Goal: Task Accomplishment & Management: Use online tool/utility

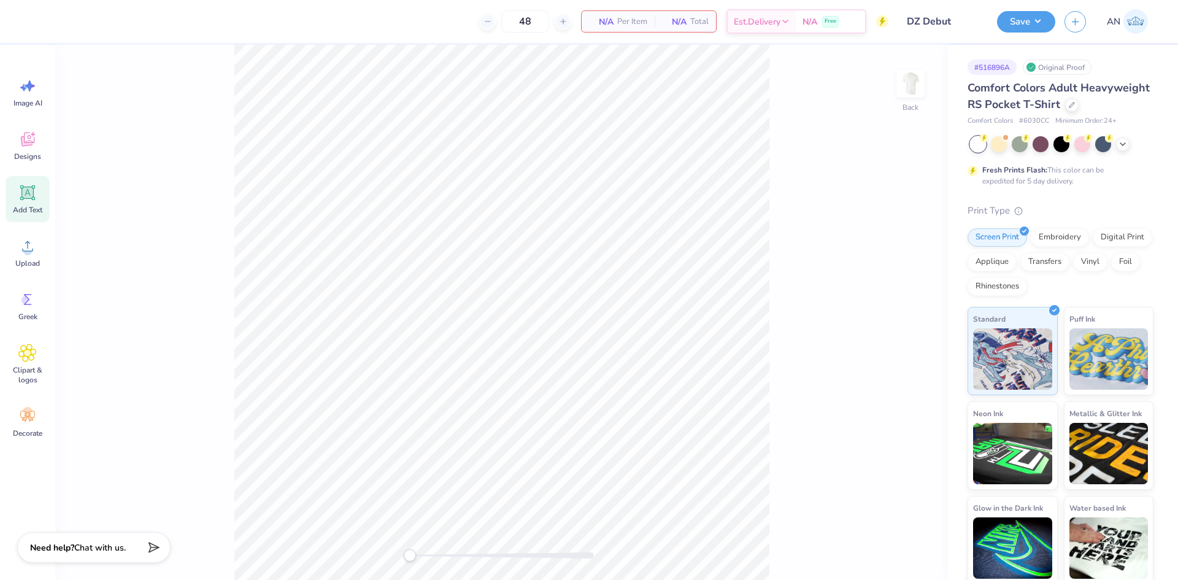
click at [17, 197] on div "Add Text" at bounding box center [28, 199] width 44 height 46
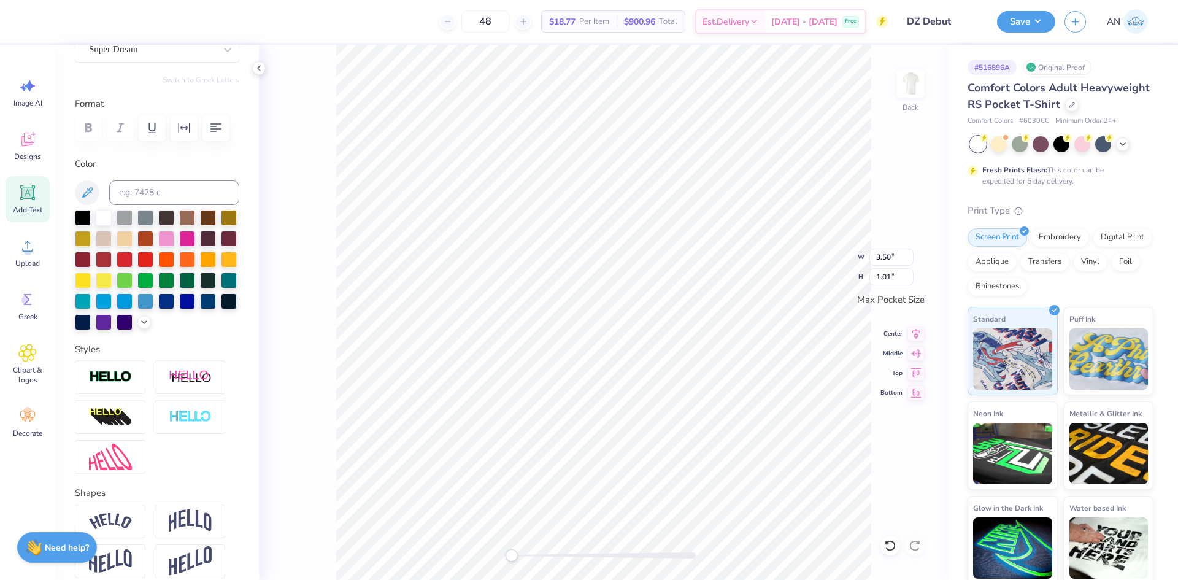
scroll to position [184, 0]
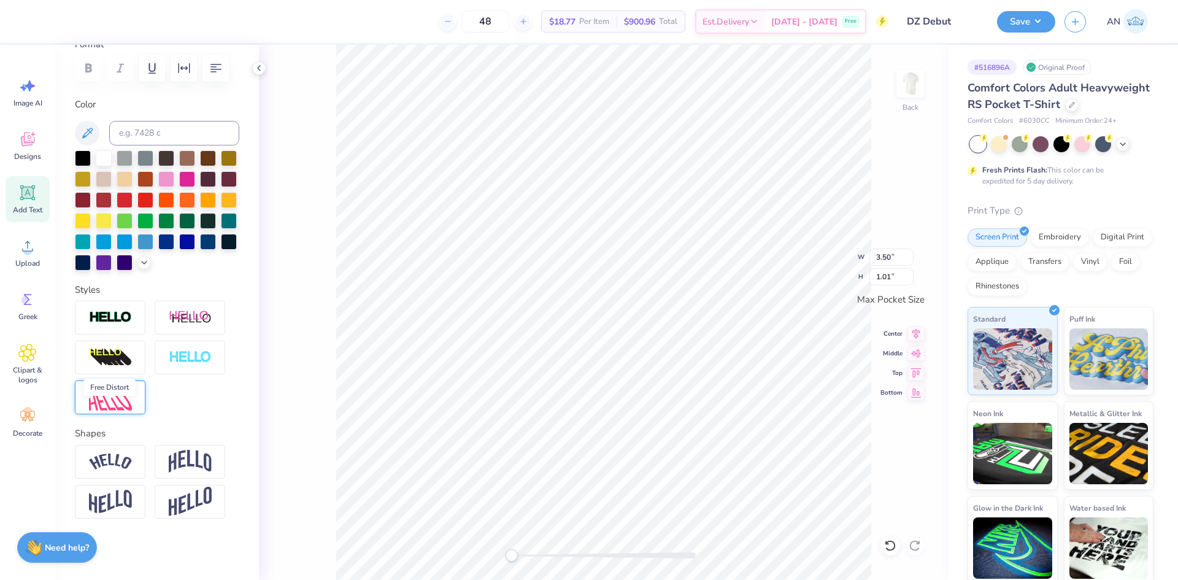
click at [126, 410] on img at bounding box center [110, 397] width 43 height 26
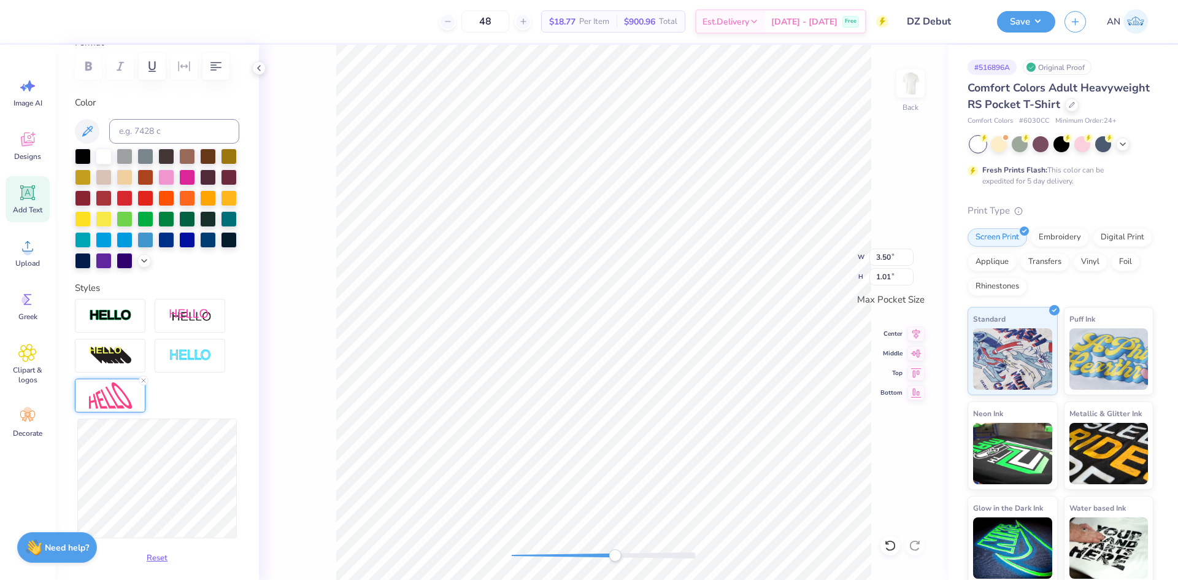
scroll to position [10, 2]
click at [143, 382] on line at bounding box center [144, 380] width 4 height 4
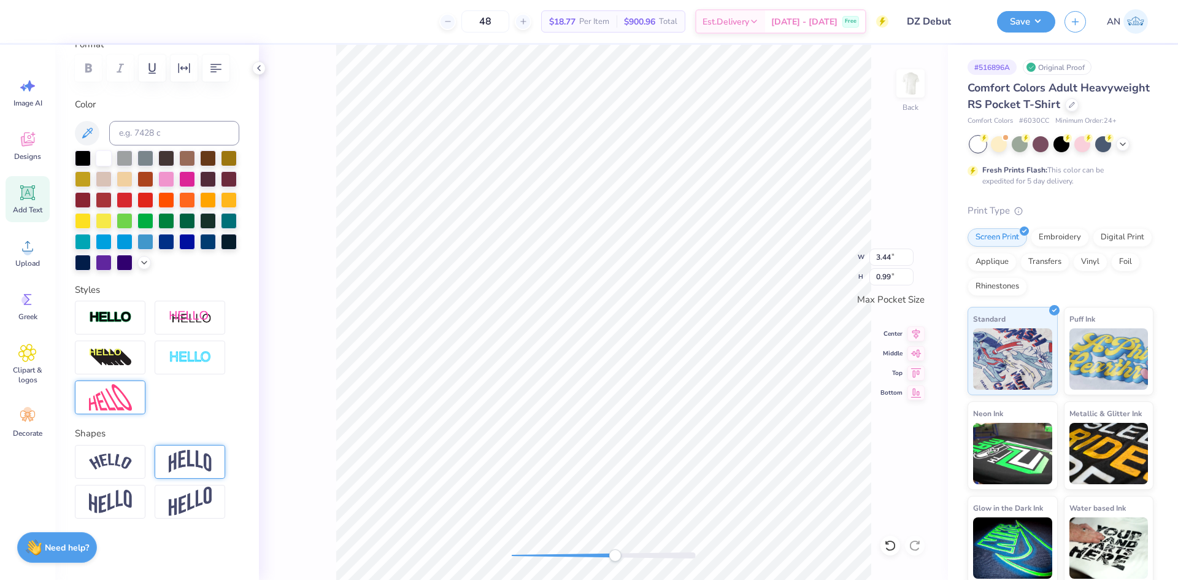
scroll to position [203, 0]
click at [912, 88] on img at bounding box center [910, 83] width 49 height 49
click at [911, 78] on img at bounding box center [910, 83] width 49 height 49
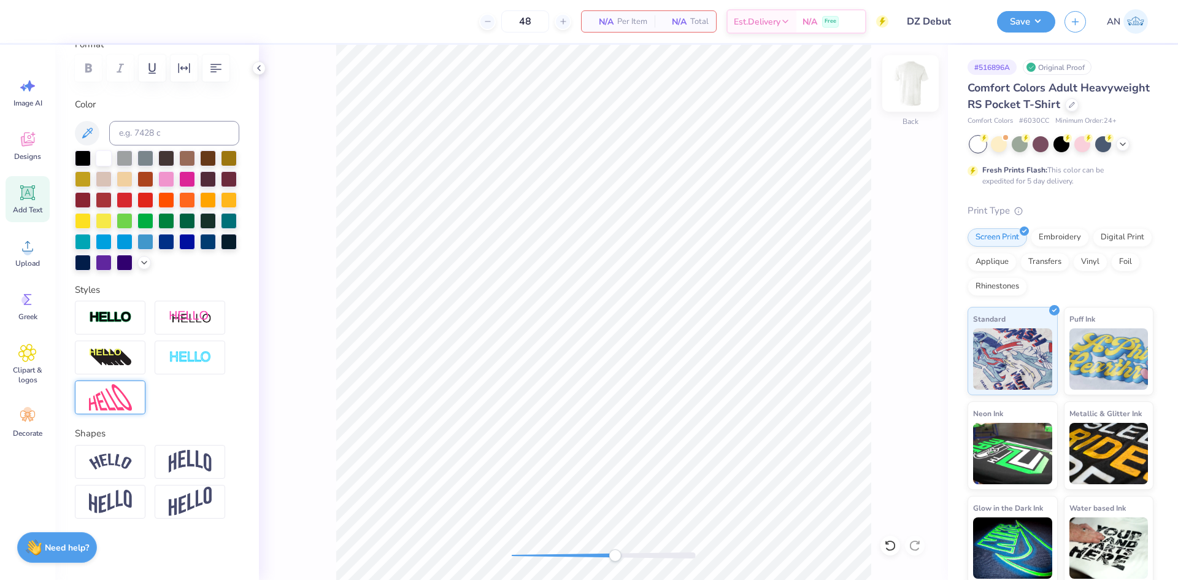
click at [911, 102] on img at bounding box center [910, 83] width 49 height 49
click at [25, 248] on circle at bounding box center [27, 251] width 9 height 9
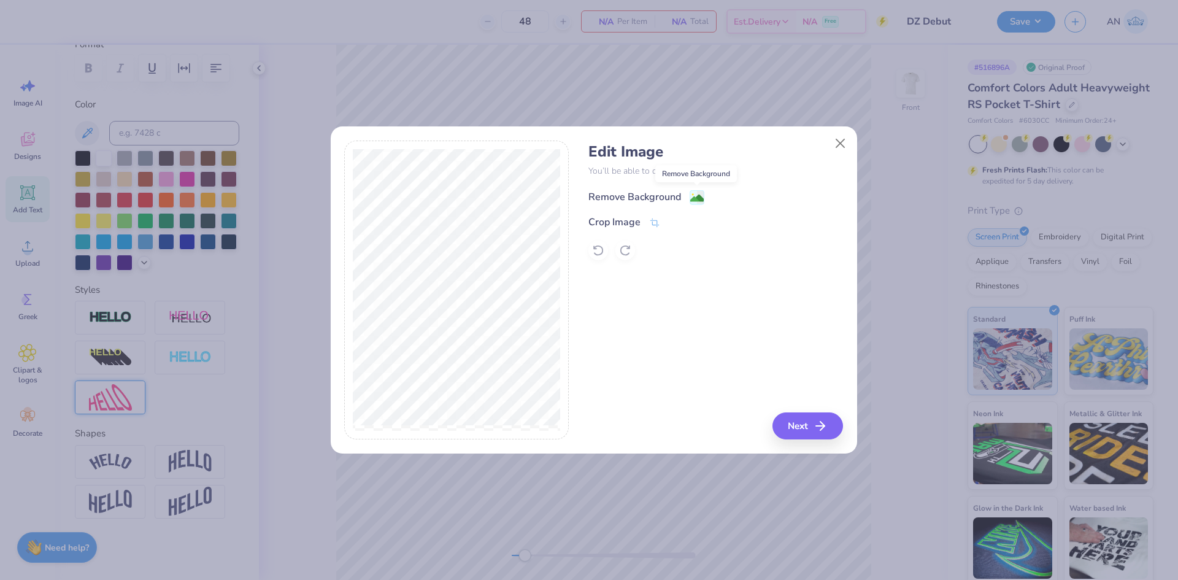
click at [690, 197] on image at bounding box center [696, 197] width 13 height 13
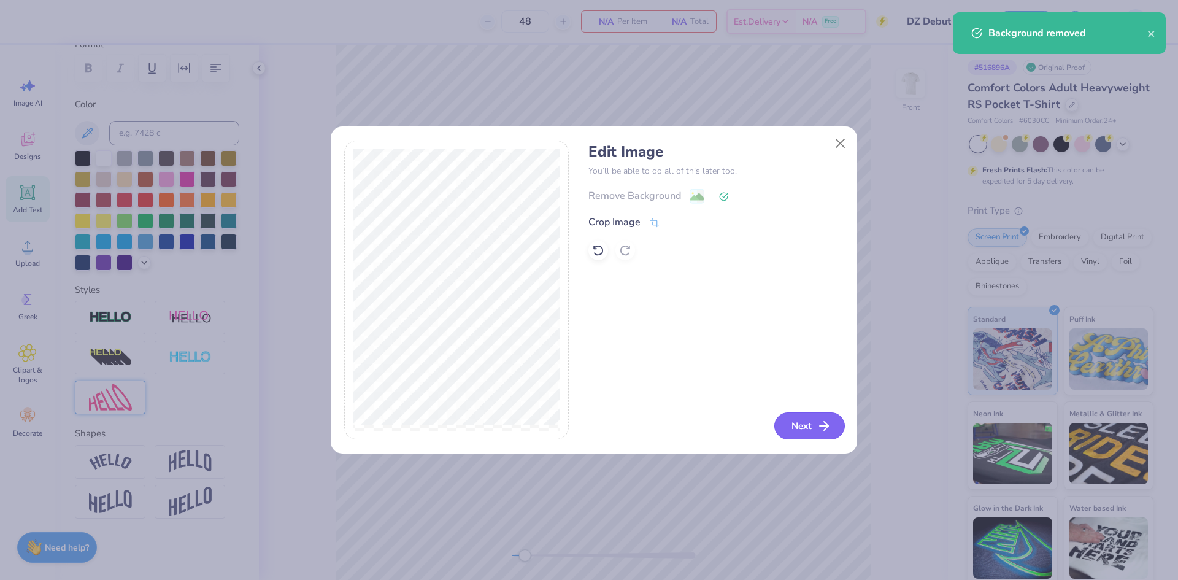
click at [816, 423] on icon "button" at bounding box center [823, 425] width 15 height 15
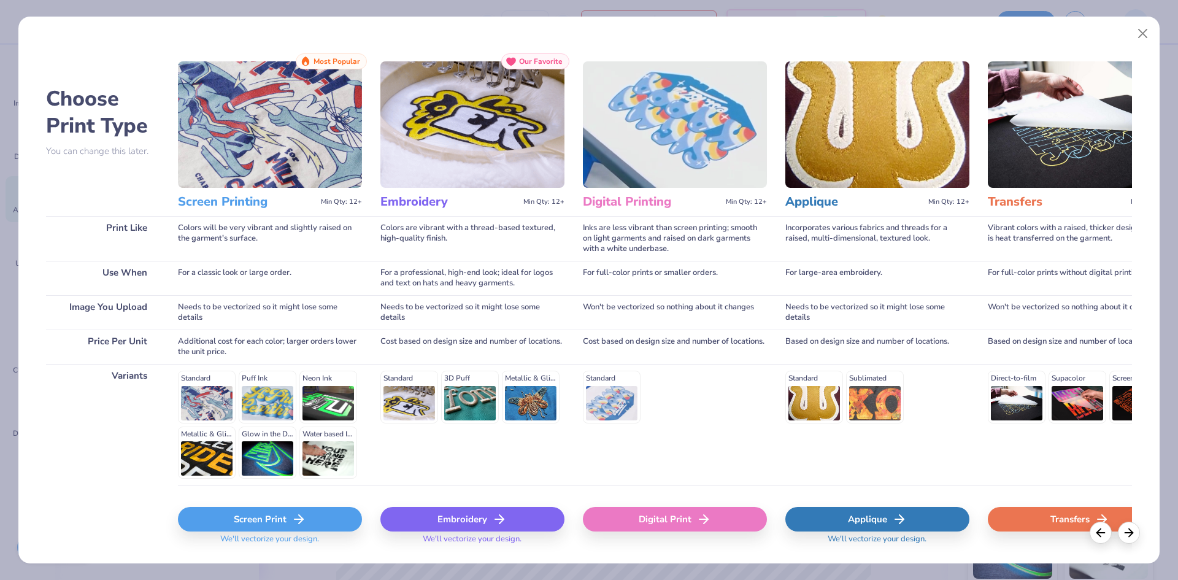
click at [262, 510] on div "Screen Print" at bounding box center [270, 519] width 184 height 25
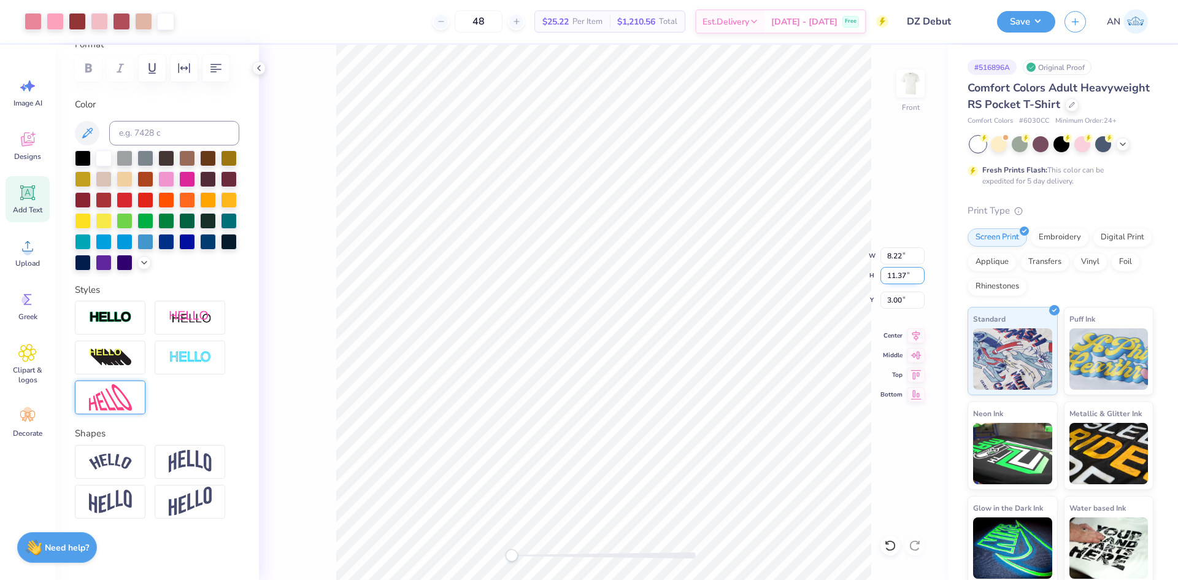
click at [894, 274] on input "11.37" at bounding box center [902, 275] width 44 height 17
type input "14"
click at [897, 273] on input "11.37" at bounding box center [902, 275] width 44 height 17
type input "14"
drag, startPoint x: 26, startPoint y: 201, endPoint x: 32, endPoint y: 203, distance: 6.6
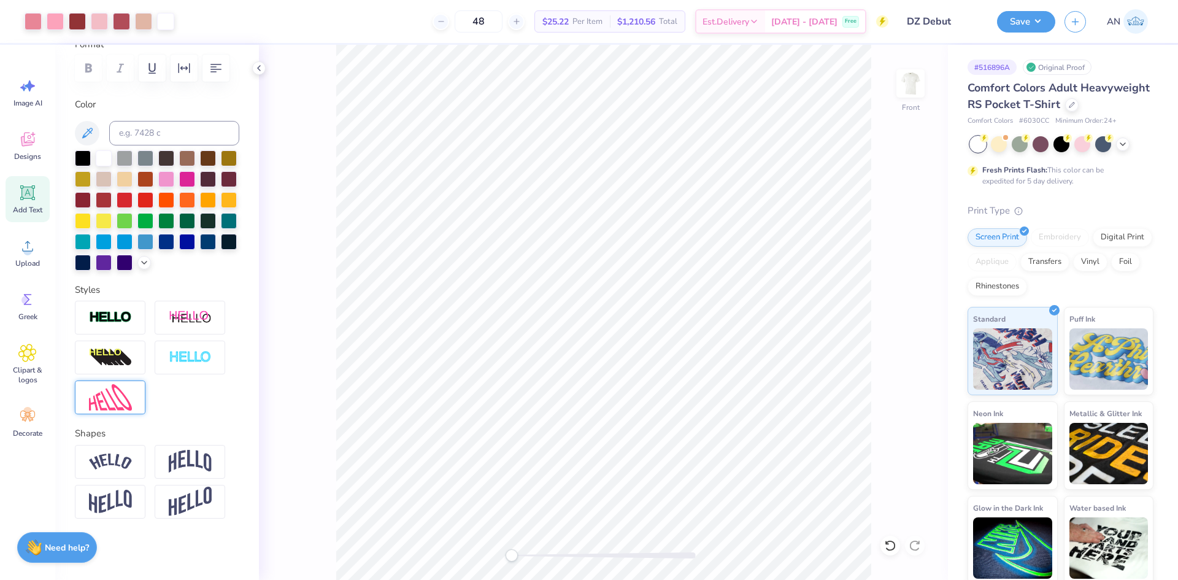
click at [26, 201] on icon at bounding box center [27, 192] width 18 height 18
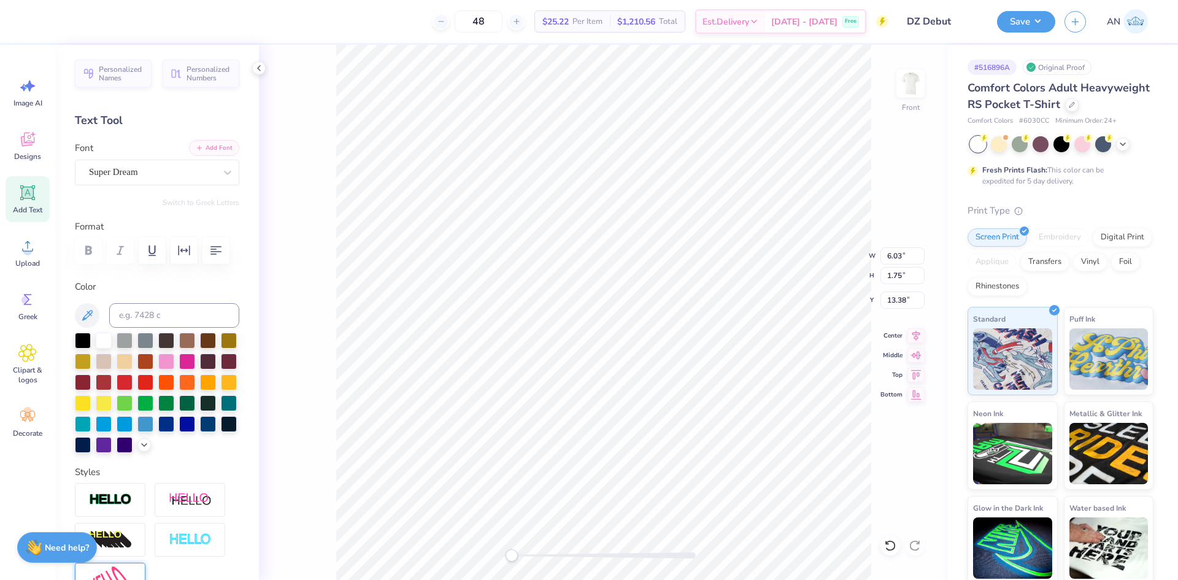
click at [201, 153] on button "Add Font" at bounding box center [214, 148] width 50 height 16
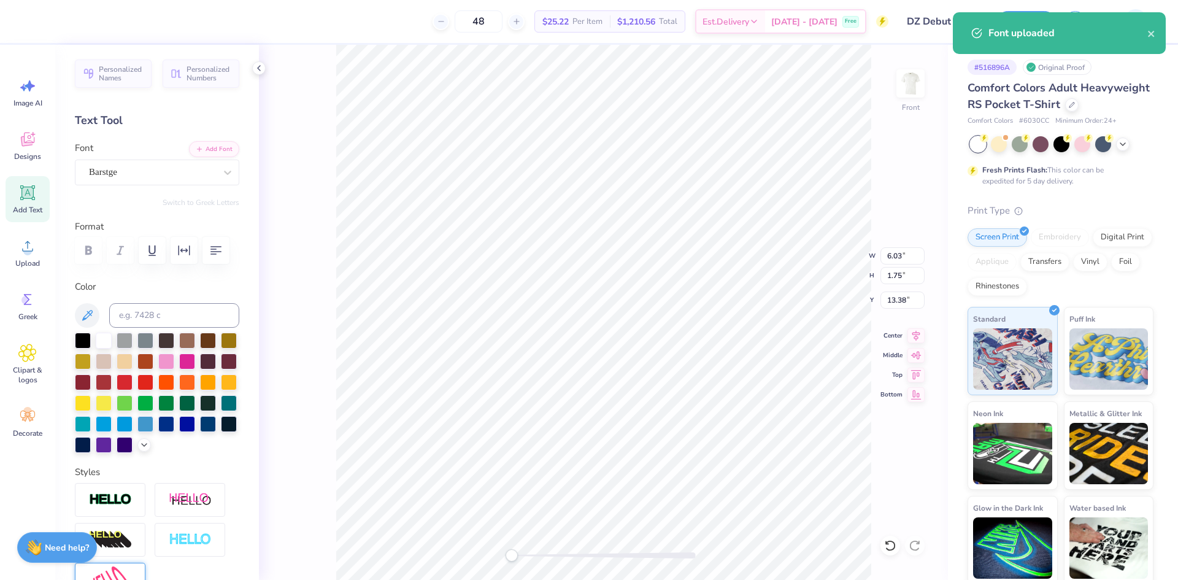
scroll to position [10, 2]
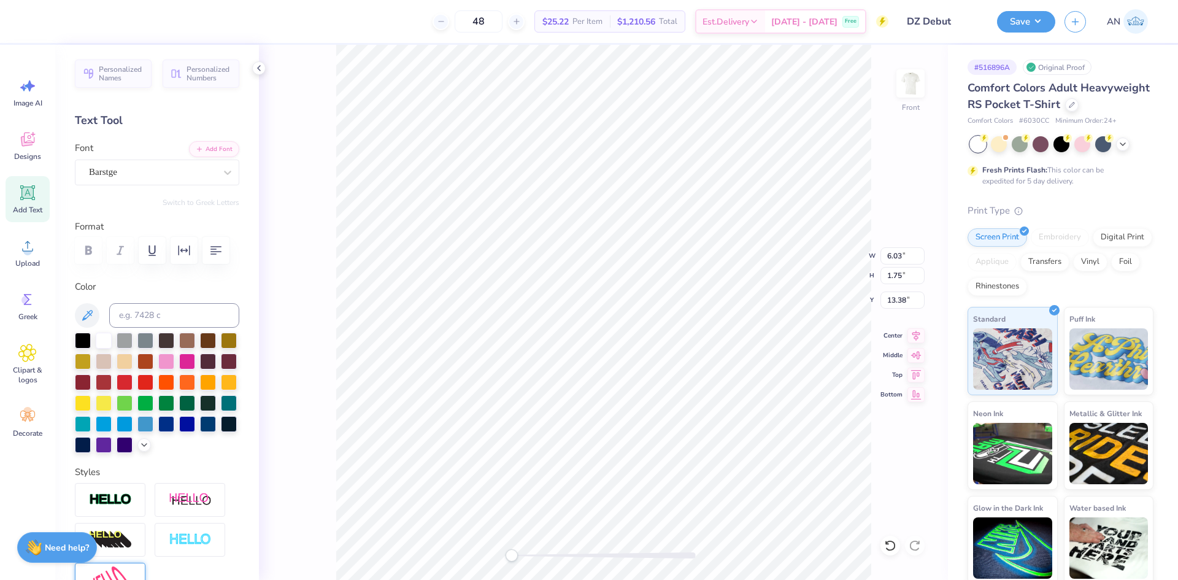
type textarea "D"
click at [166, 305] on input at bounding box center [174, 315] width 130 height 25
type input "701"
click at [619, 351] on li "Duplicate" at bounding box center [637, 349] width 96 height 24
type input "2.55"
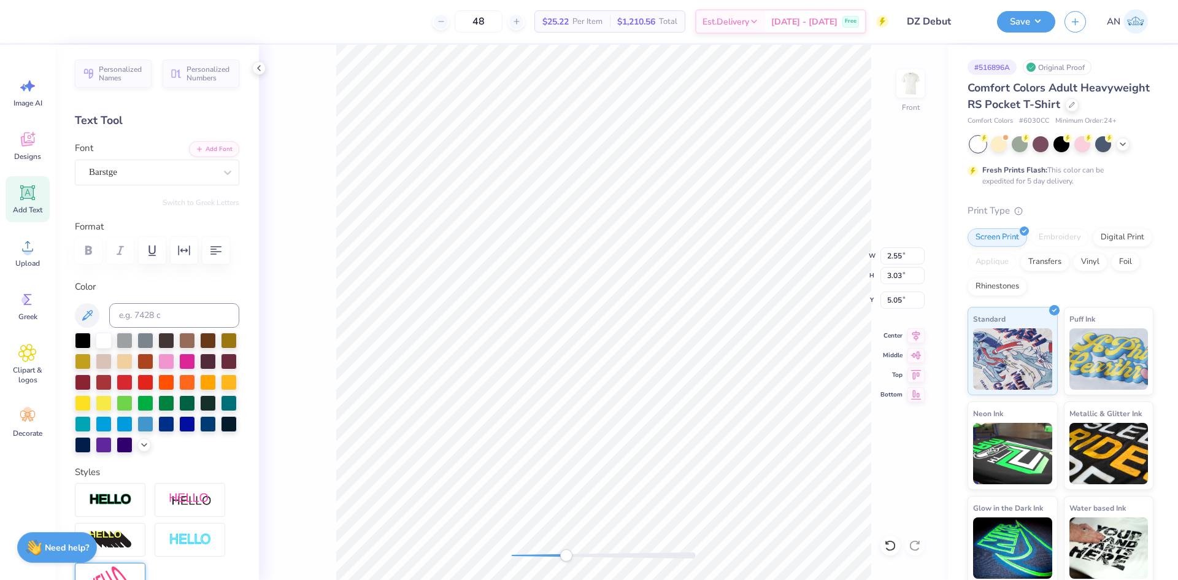
type input "3.03"
type input "5.05"
type textarea "Z"
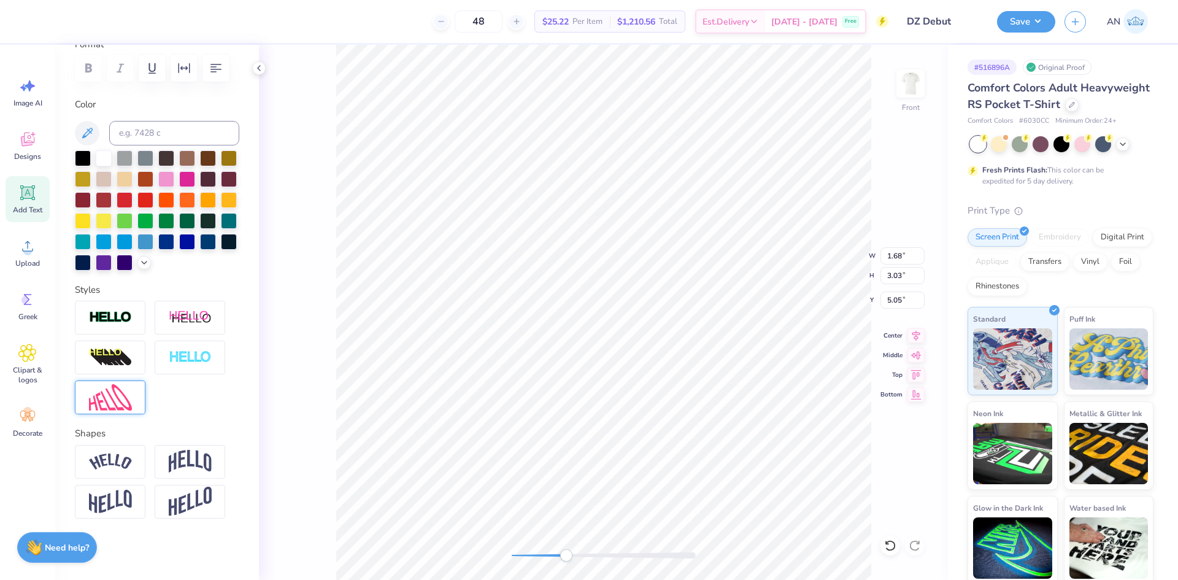
scroll to position [203, 0]
click at [112, 410] on div at bounding box center [110, 397] width 71 height 34
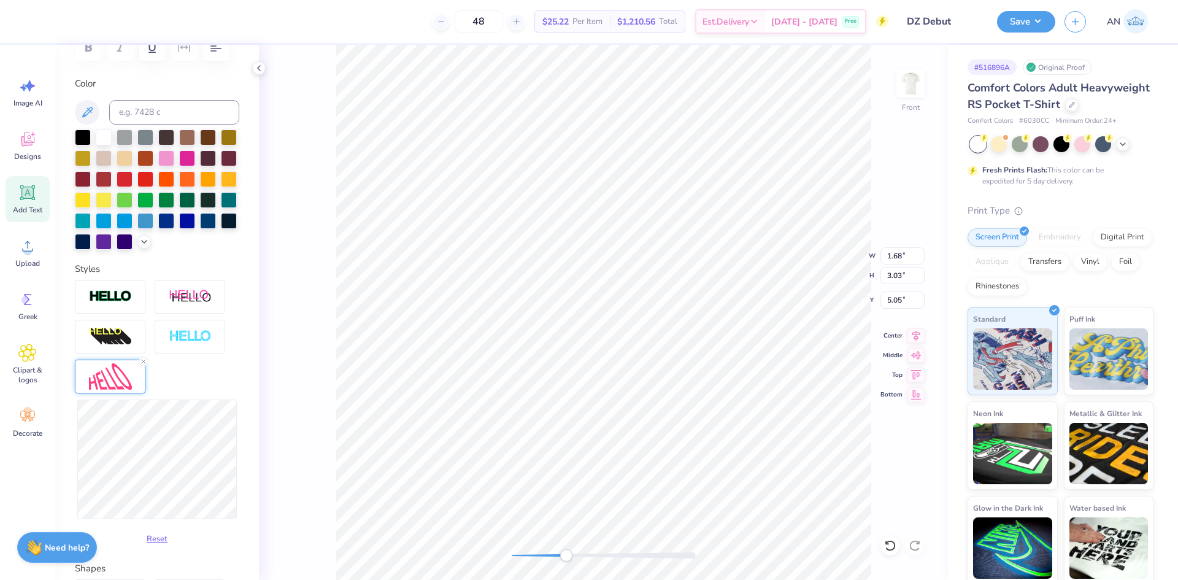
scroll to position [10, 2]
click at [288, 387] on div "Front W 2.18 2.18 " H 3.03 3.03 " Y 4.05 4.05 " Center Middle Top Bottom" at bounding box center [603, 312] width 689 height 535
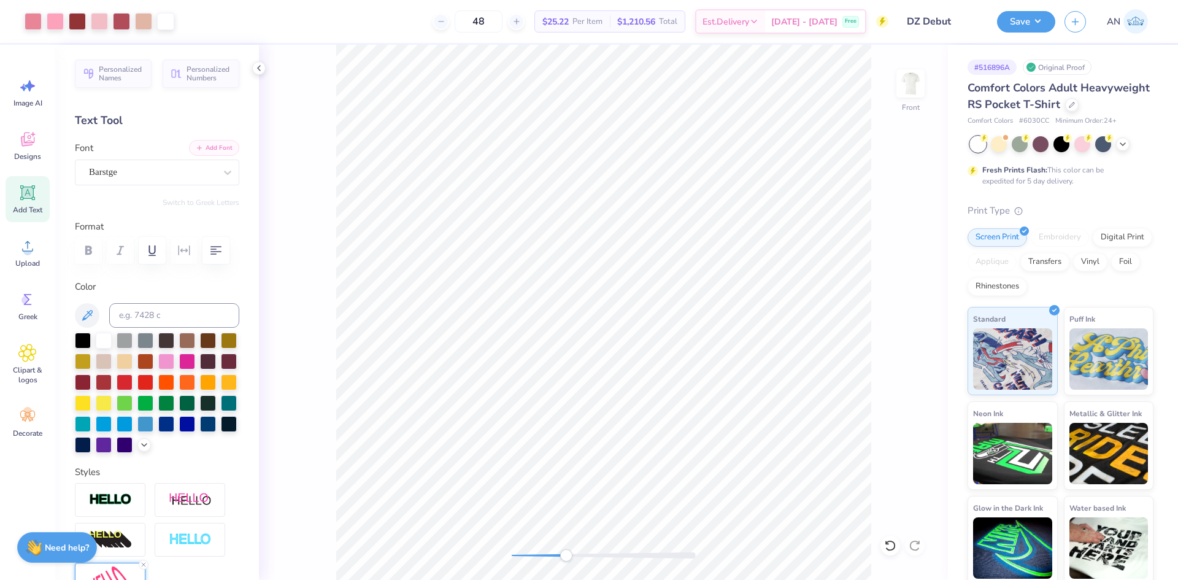
click at [221, 144] on button "Add Font" at bounding box center [214, 148] width 50 height 16
click at [33, 205] on span "Add Text" at bounding box center [27, 210] width 29 height 10
type input "6.03"
type input "1.75"
type input "13.38"
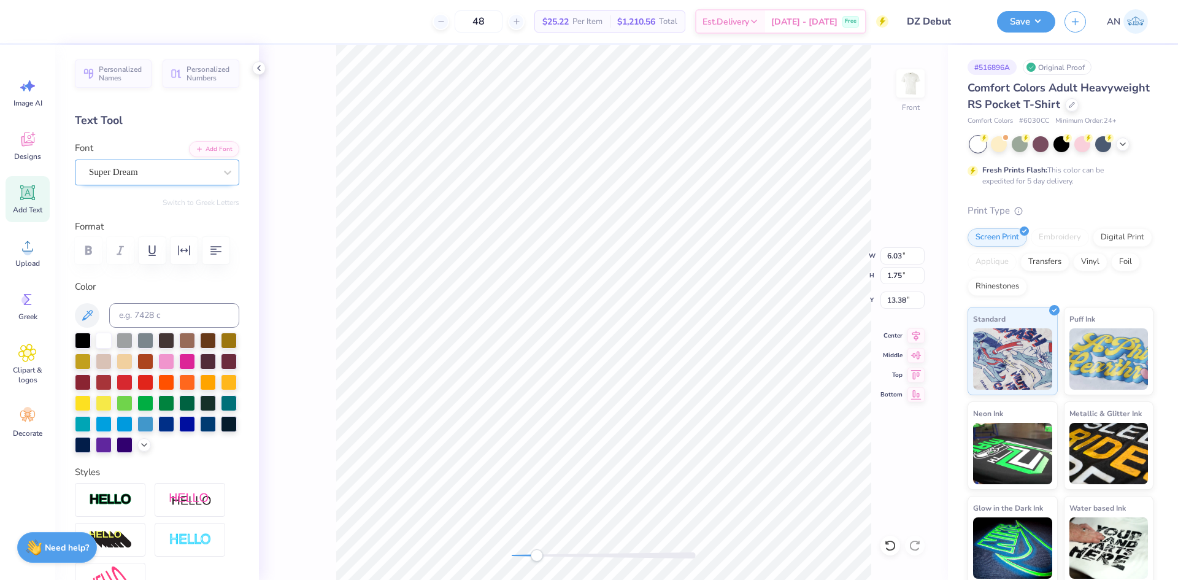
click at [153, 178] on div "Super Dream" at bounding box center [152, 172] width 129 height 19
click at [149, 273] on span "[PERSON_NAME] Script Pro Regular" at bounding box center [157, 269] width 132 height 13
type input "[PERSON_NAME]"
type textarea "Debut"
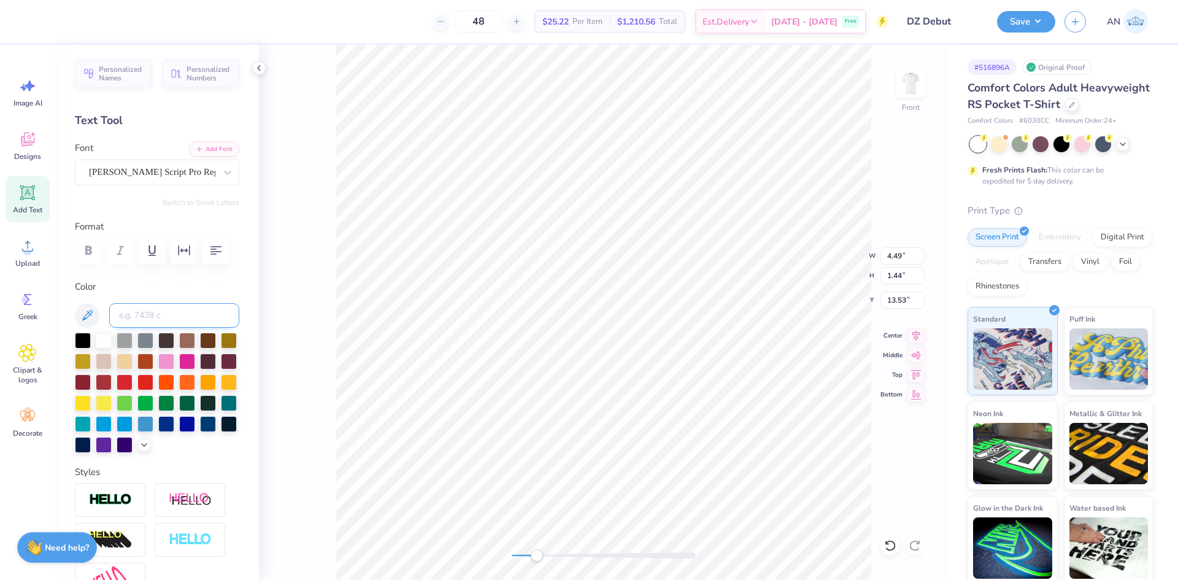
click at [143, 315] on input at bounding box center [174, 315] width 130 height 25
type input "492"
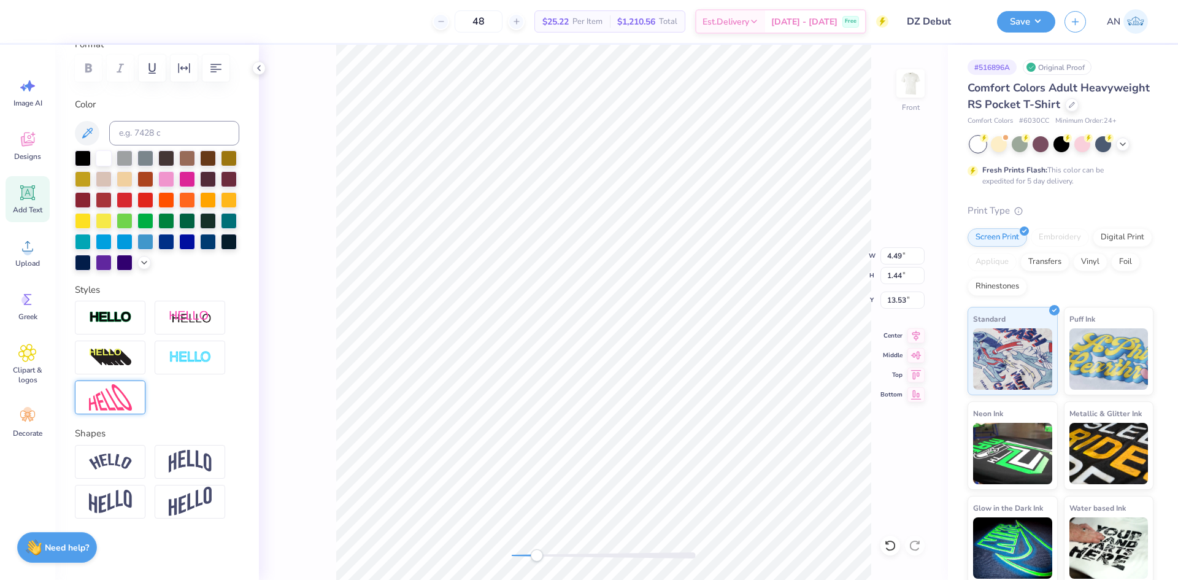
click at [102, 397] on img at bounding box center [110, 397] width 43 height 26
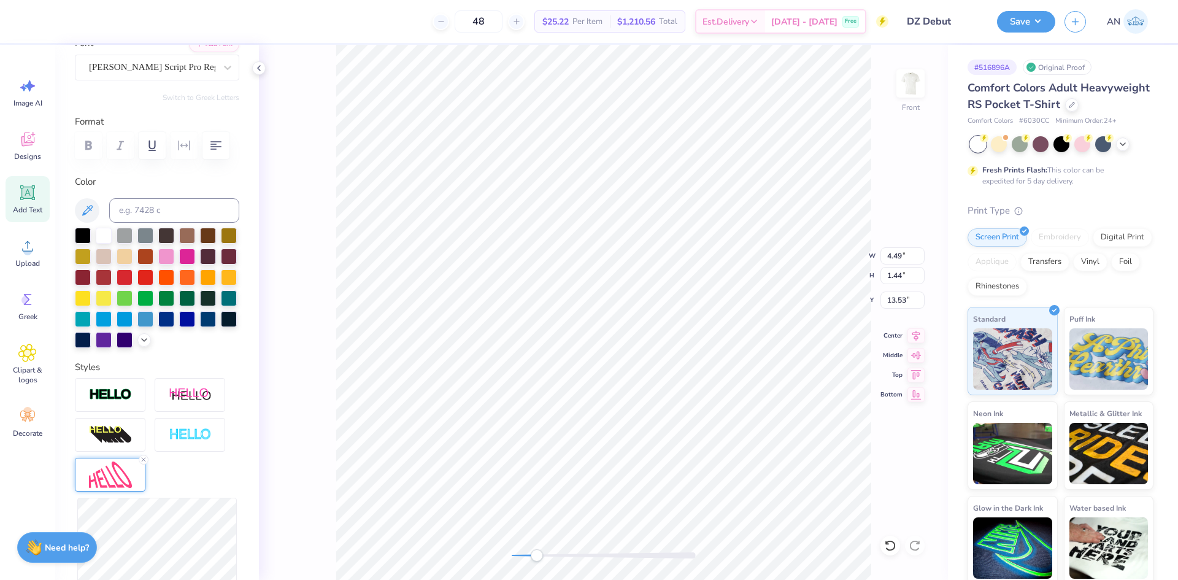
scroll to position [80, 0]
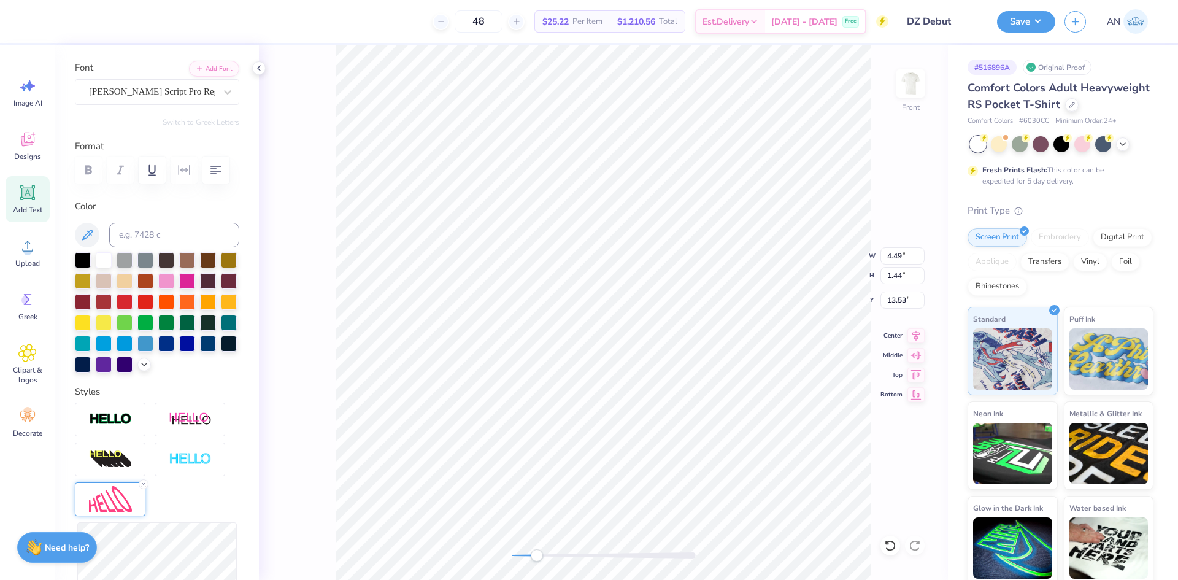
click at [823, 272] on div "Front W 4.49 4.49 " H 1.44 1.44 " Y 13.53 13.53 " Center Middle Top Bottom" at bounding box center [603, 312] width 689 height 535
click at [32, 190] on icon at bounding box center [28, 193] width 12 height 12
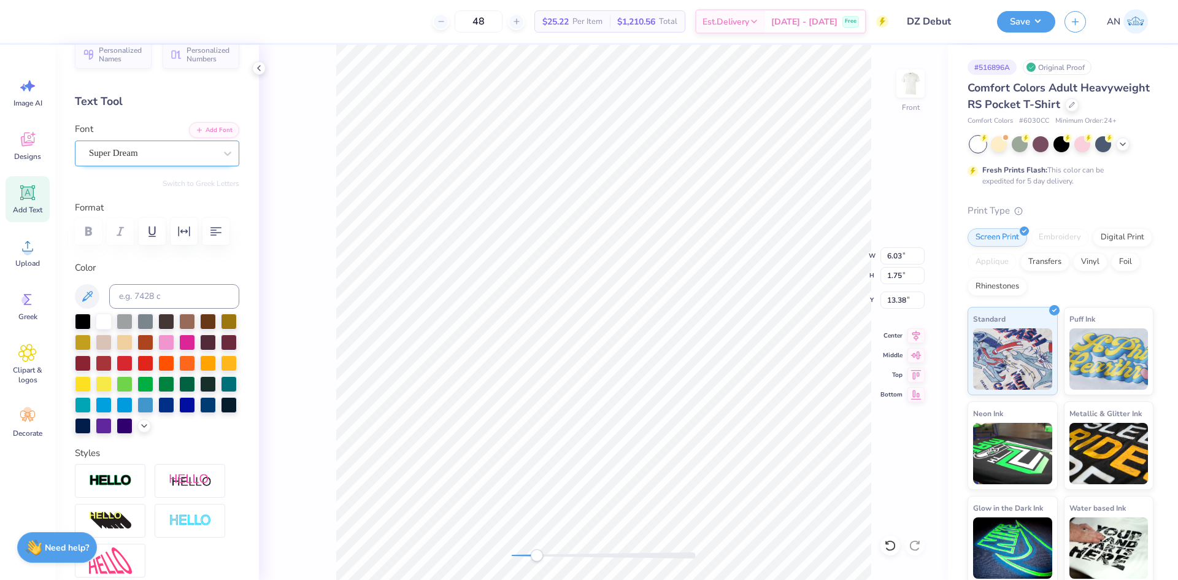
type textarea "2025"
click at [160, 155] on div "Super Dream" at bounding box center [152, 153] width 129 height 19
click at [155, 251] on div "Barstge" at bounding box center [157, 250] width 132 height 13
type input "bar"
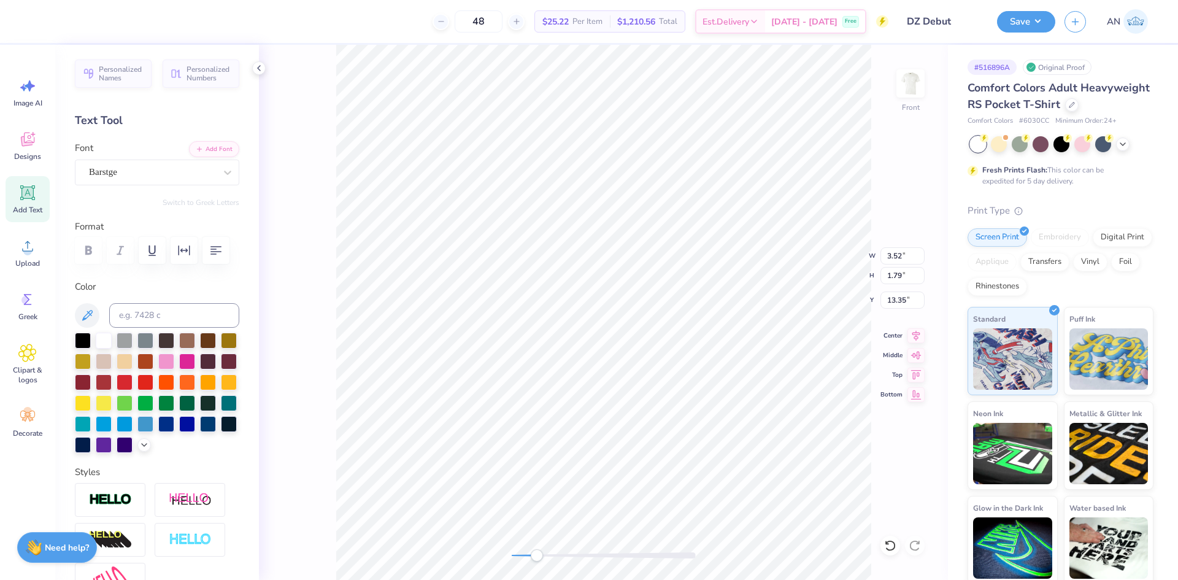
click at [334, 161] on div "Front W 3.52 3.52 " H 1.79 1.79 " Y 13.35 13.35 " Center Middle Top Bottom" at bounding box center [603, 312] width 689 height 535
click at [153, 311] on input at bounding box center [174, 315] width 130 height 25
type input "701"
click at [296, 282] on div "Front W 2.22 2.22 " H 1.13 1.13 " Y 7.06 7.06 " Center Middle Top Bottom" at bounding box center [603, 312] width 689 height 535
click at [182, 173] on div "[PERSON_NAME] Script Pro Regular" at bounding box center [152, 172] width 129 height 19
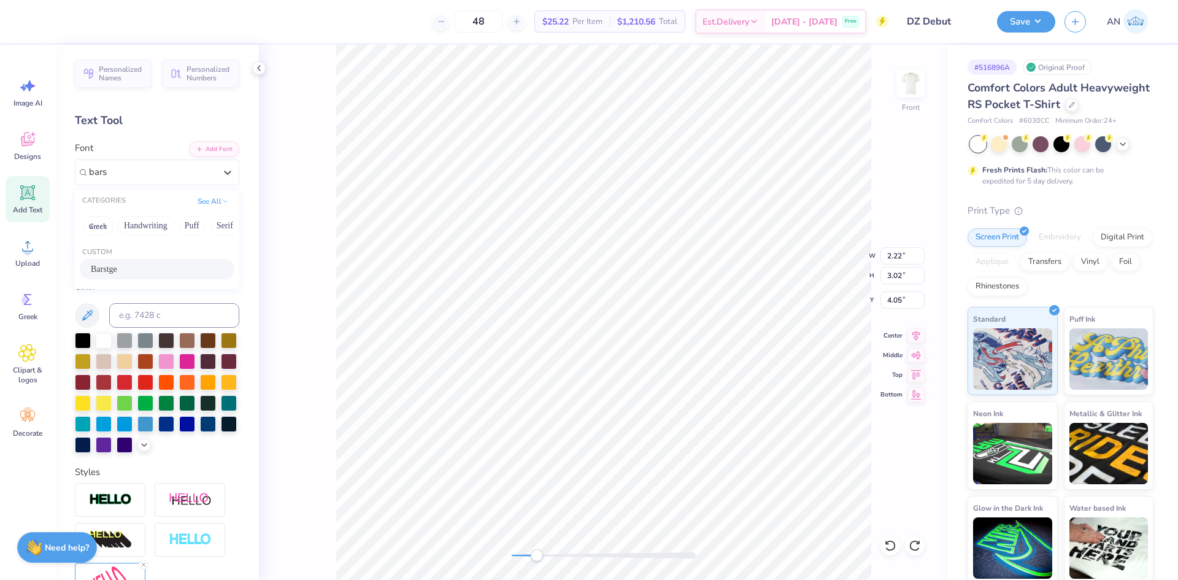
click at [151, 264] on div "Barstge" at bounding box center [157, 269] width 132 height 13
type input "bars"
type input "10.17"
type input "14.07"
type input "3.00"
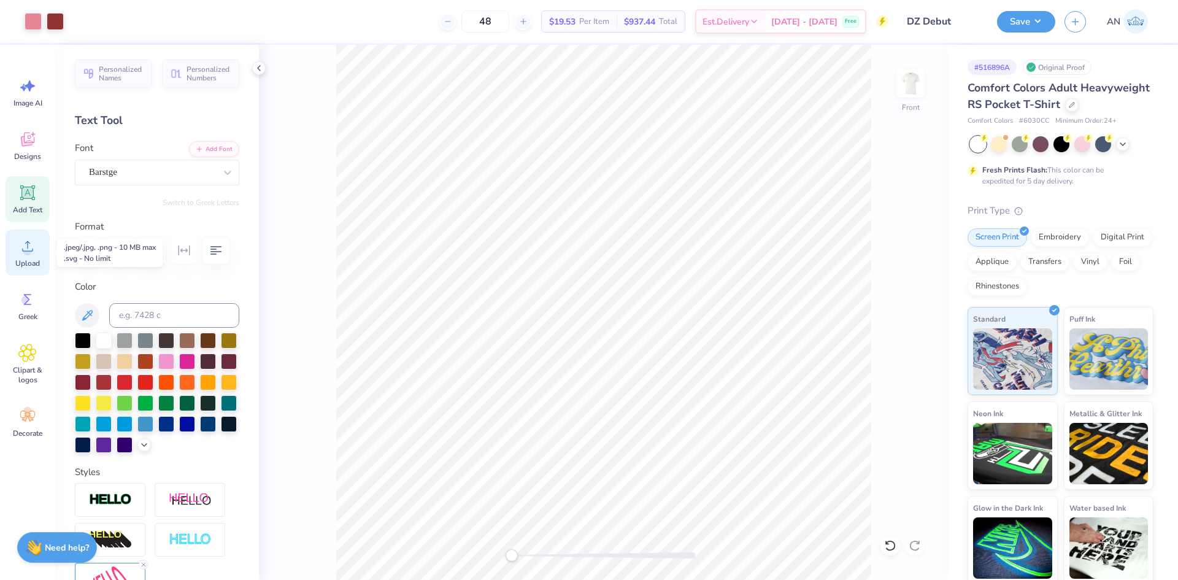
click at [22, 251] on icon at bounding box center [27, 246] width 18 height 18
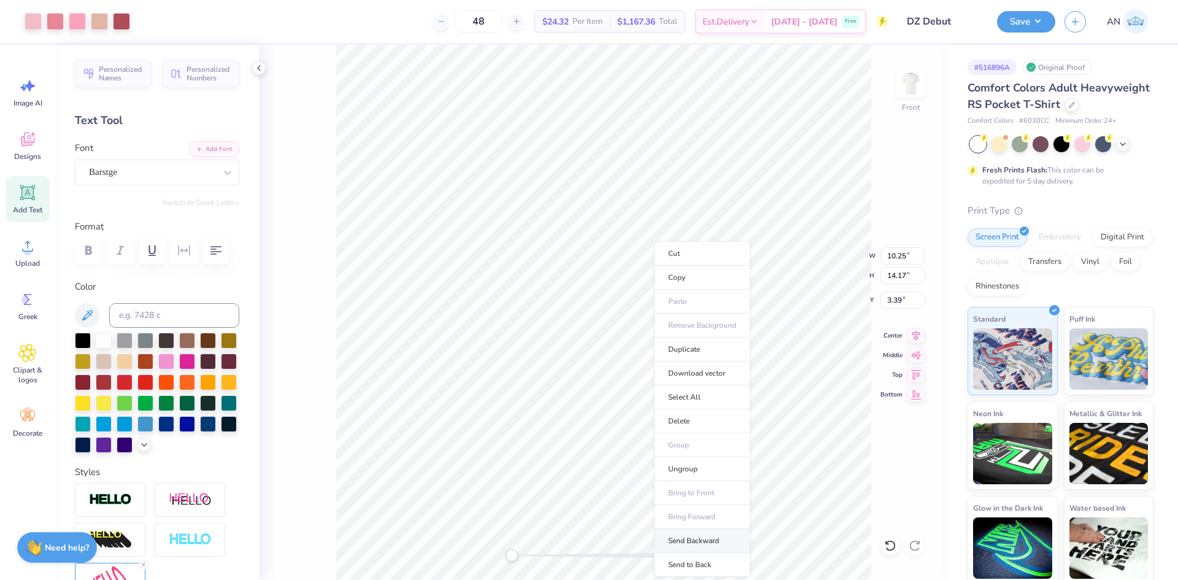
click at [685, 539] on li "Send Backward" at bounding box center [702, 541] width 96 height 24
type input "3.29"
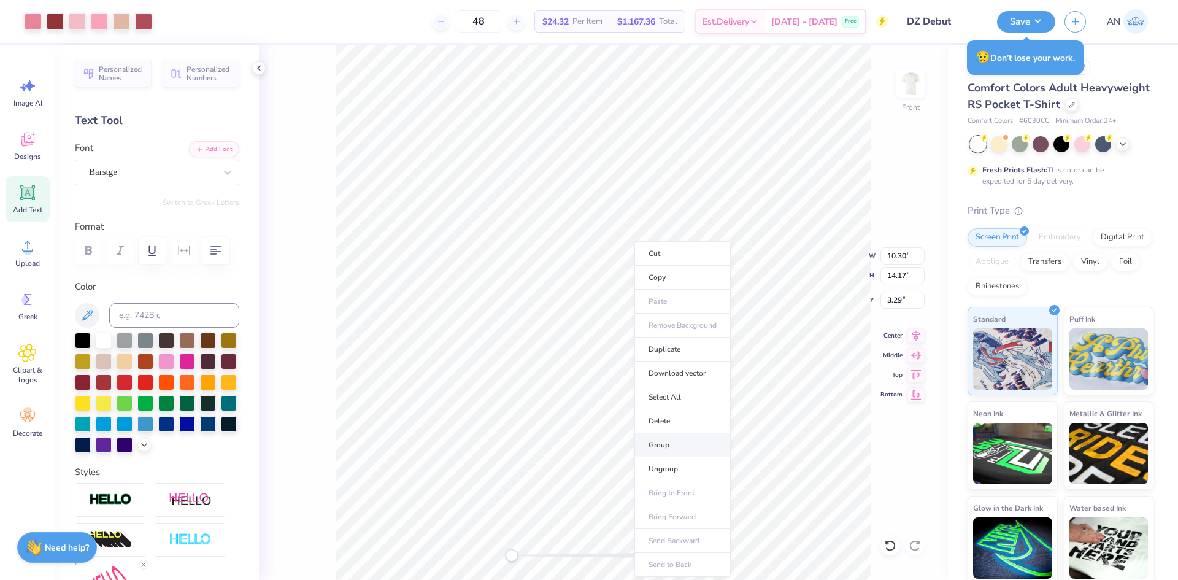
click at [687, 450] on li "Group" at bounding box center [682, 445] width 96 height 24
click at [833, 259] on div "Front W 10.30 10.30 " H 14.17 14.17 " Y 3.52 3.52 " Center Middle Top Bottom" at bounding box center [603, 312] width 689 height 535
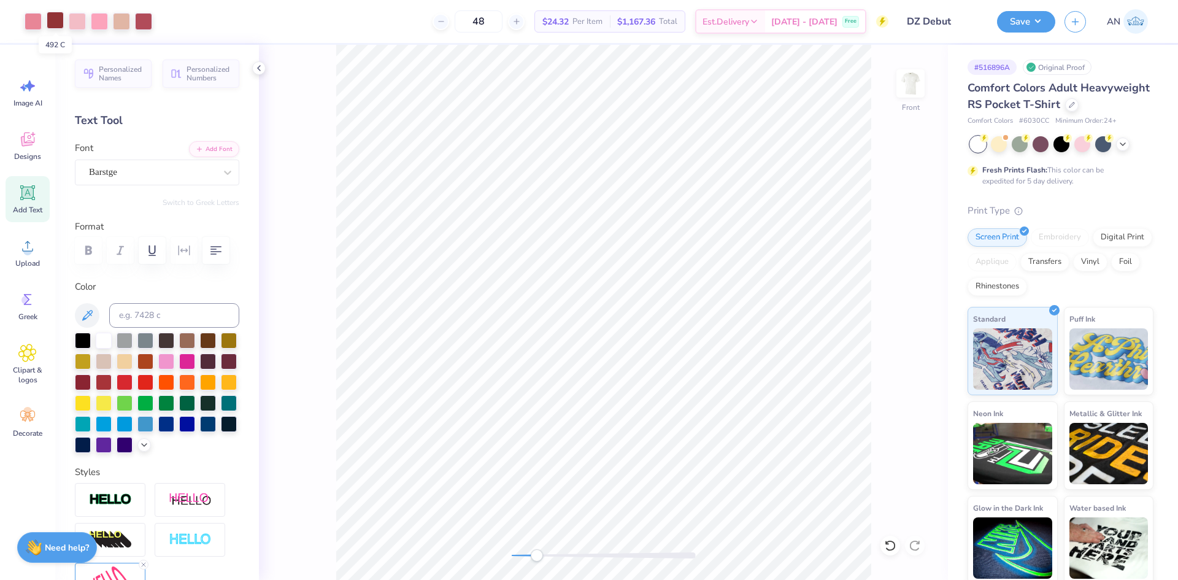
click at [55, 22] on div at bounding box center [55, 20] width 17 height 17
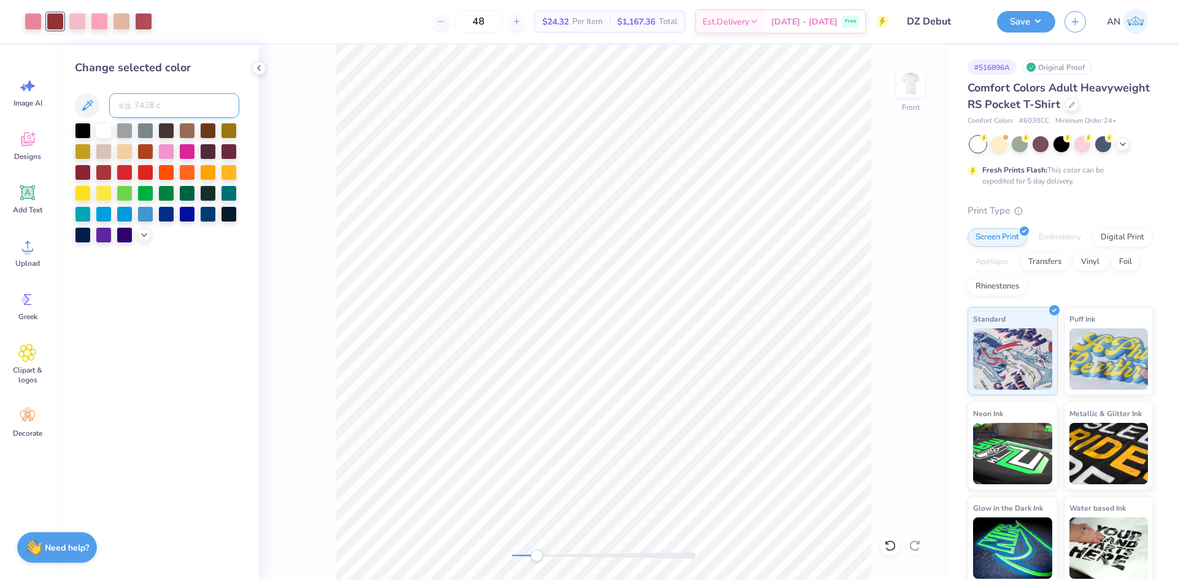
click at [132, 101] on input at bounding box center [174, 105] width 130 height 25
type input "7419"
click at [291, 156] on div "Front" at bounding box center [603, 312] width 689 height 535
click at [276, 128] on div "Front" at bounding box center [603, 312] width 689 height 535
click at [259, 64] on icon at bounding box center [259, 68] width 10 height 10
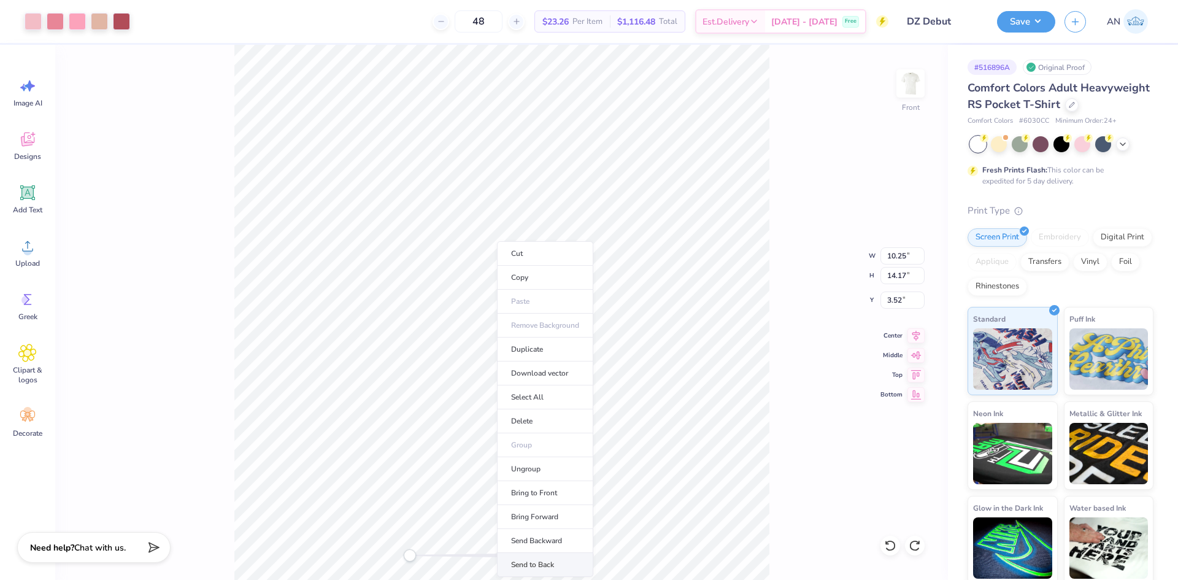
click at [547, 563] on li "Send to Back" at bounding box center [545, 565] width 96 height 24
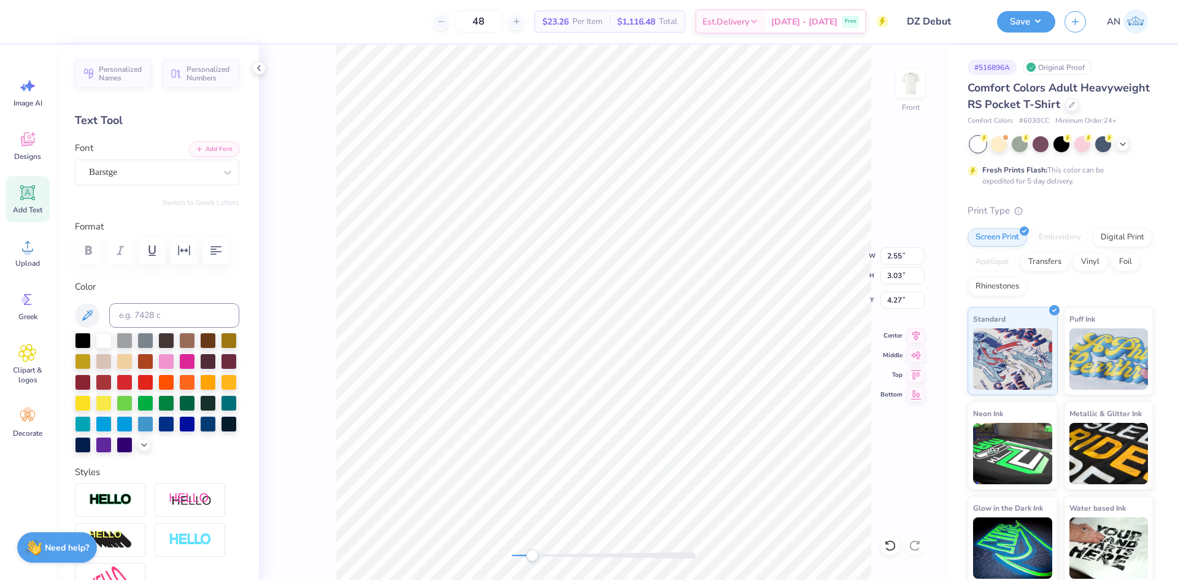
type input "2.18"
type input "4.85"
click at [902, 82] on img at bounding box center [910, 83] width 49 height 49
type input "1.45"
type input "3.03"
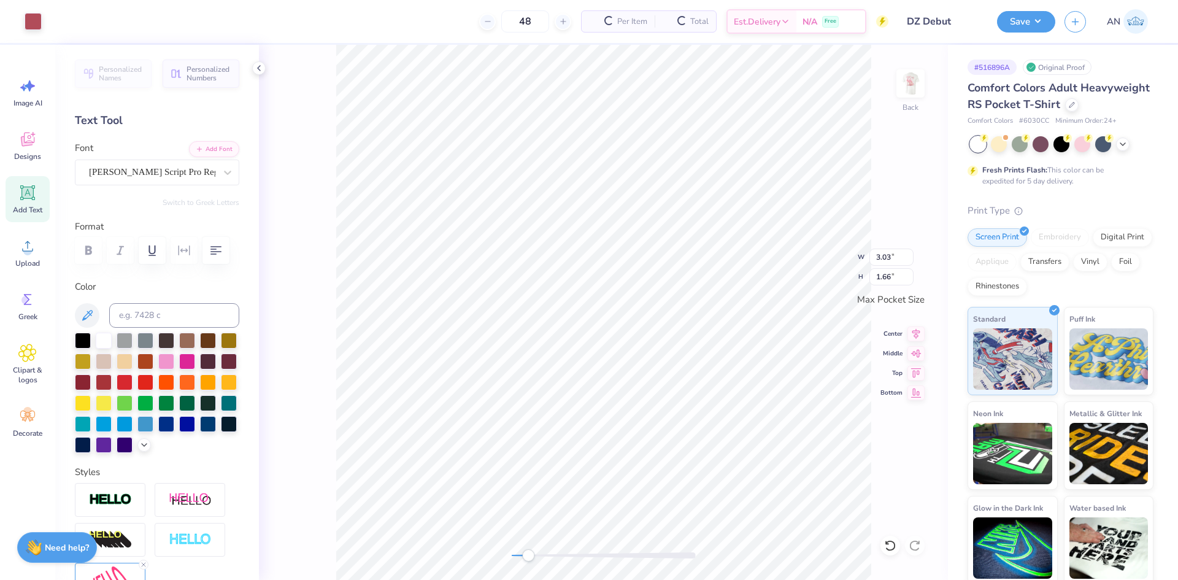
type input "1.66"
type input "0.91"
type input "2.03"
type input "1.12"
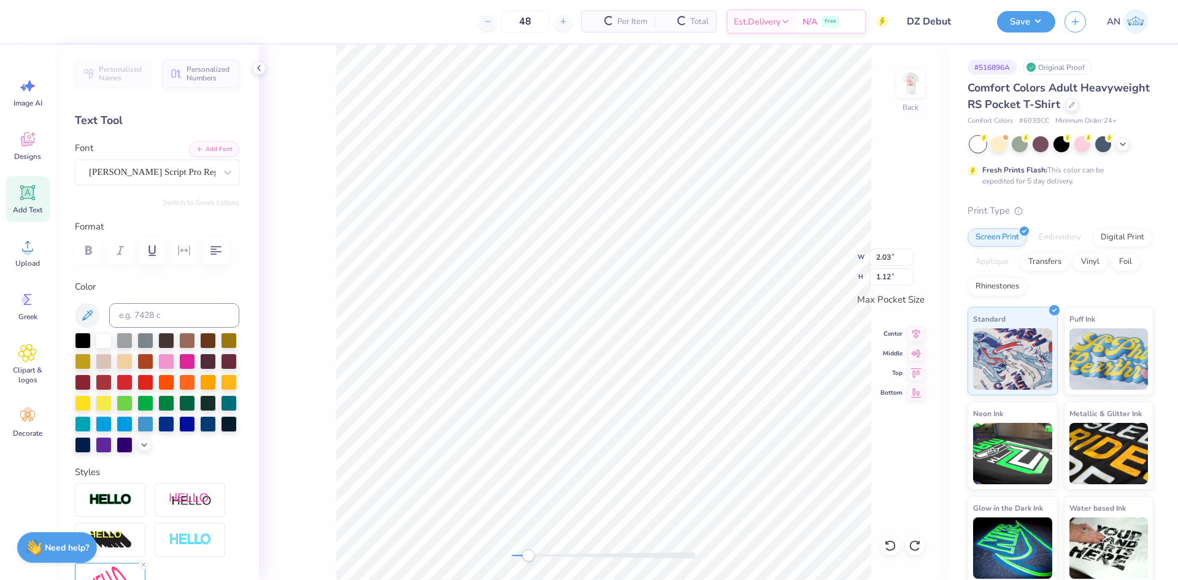
type input "1.66"
type input "0.91"
type input "2.72"
type input "1.99"
type input "3.02"
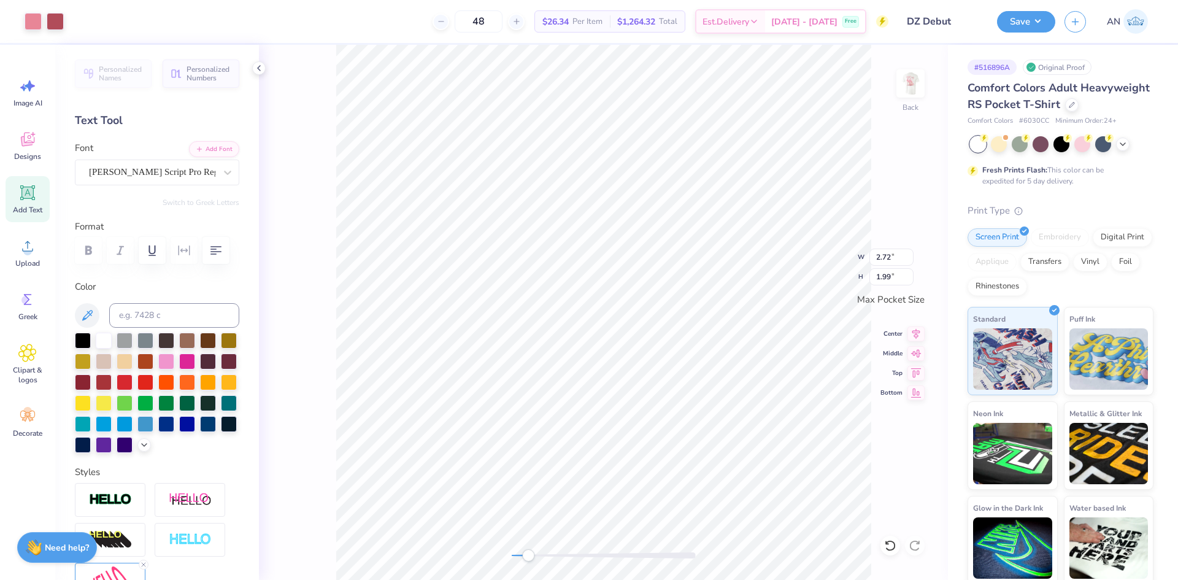
type input "2.21"
type input "2.40"
type input "1.74"
type input "1.99"
type input "1.45"
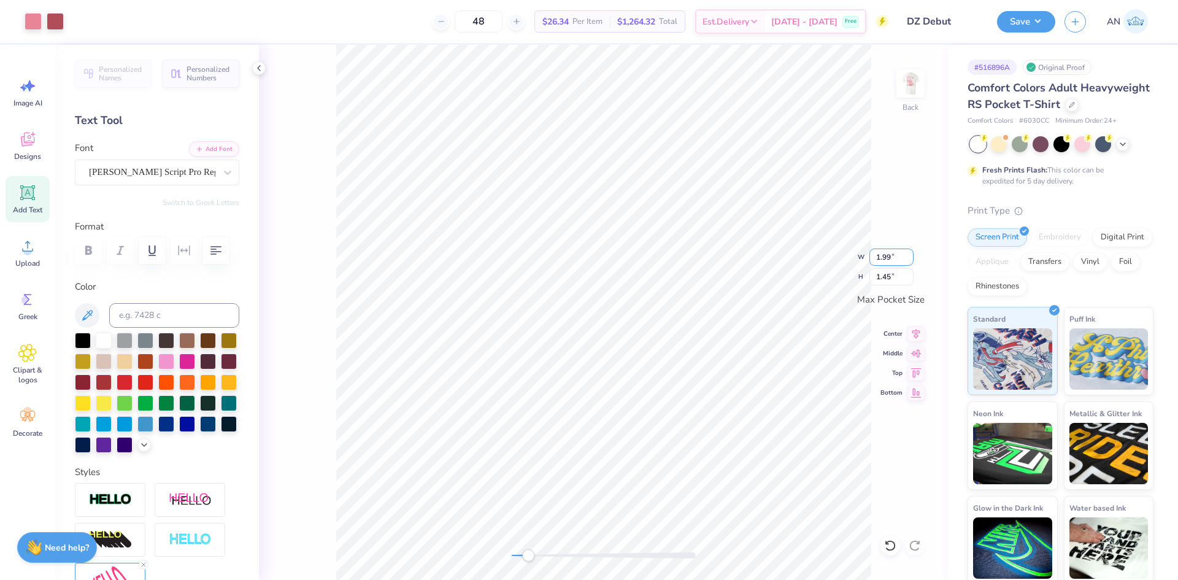
click at [888, 262] on input "1.99" at bounding box center [891, 256] width 44 height 17
type input "2.91"
type input "2.14"
type input "1.43"
type input "1.70"
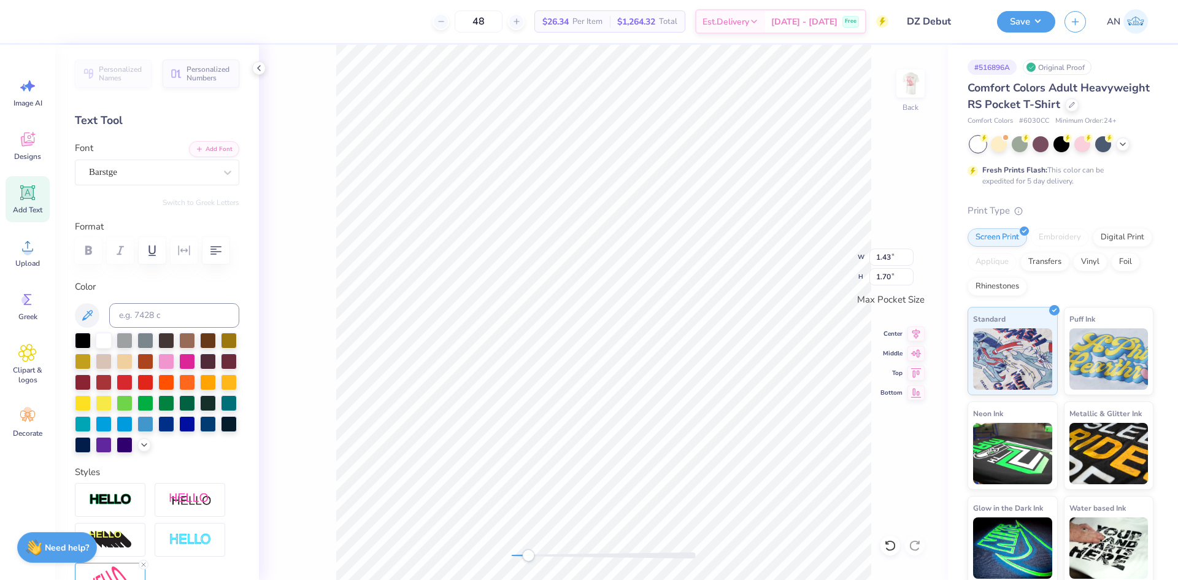
type input "1.22"
type input "2.62"
type input "1.43"
type input "1.13"
type input "1.35"
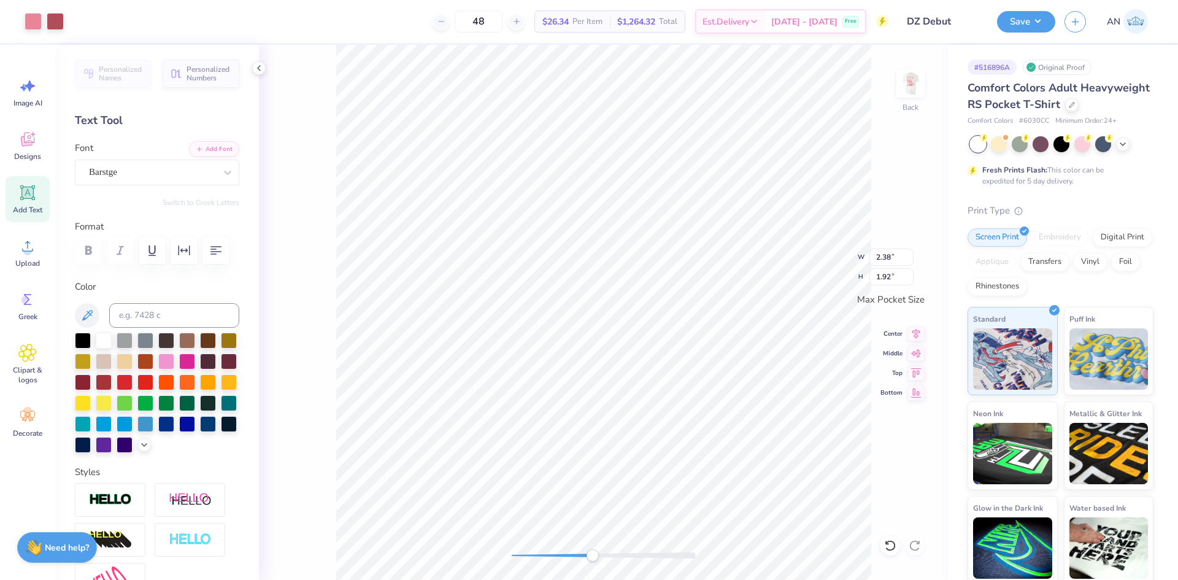
type input "2.96"
type input "2.38"
type input "1.29"
type input "1.54"
type input "3.16"
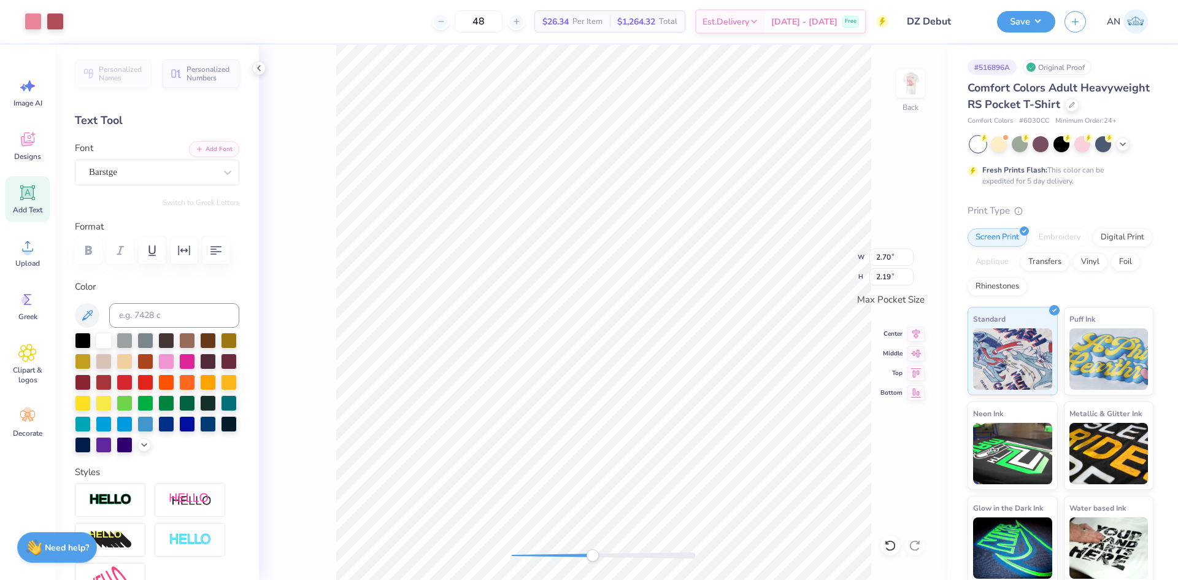
type input "2.56"
type input "1.22"
click at [911, 89] on img at bounding box center [910, 83] width 49 height 49
click at [913, 87] on img at bounding box center [910, 83] width 49 height 49
click at [1041, 23] on button "Save" at bounding box center [1026, 19] width 58 height 21
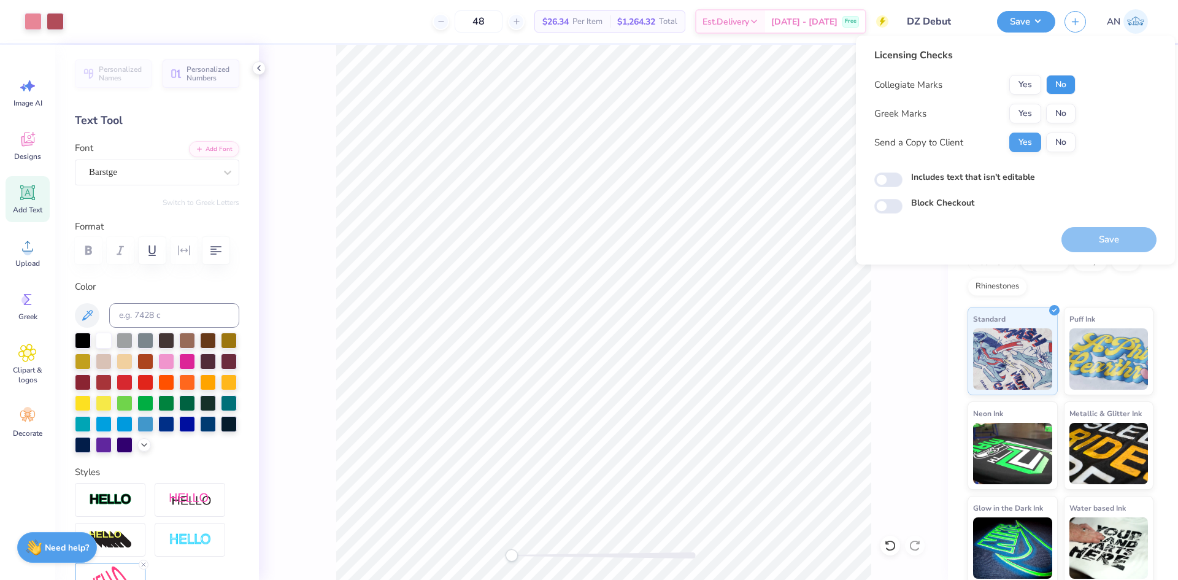
click at [1059, 82] on button "No" at bounding box center [1060, 85] width 29 height 20
click at [1030, 117] on button "Yes" at bounding box center [1025, 114] width 32 height 20
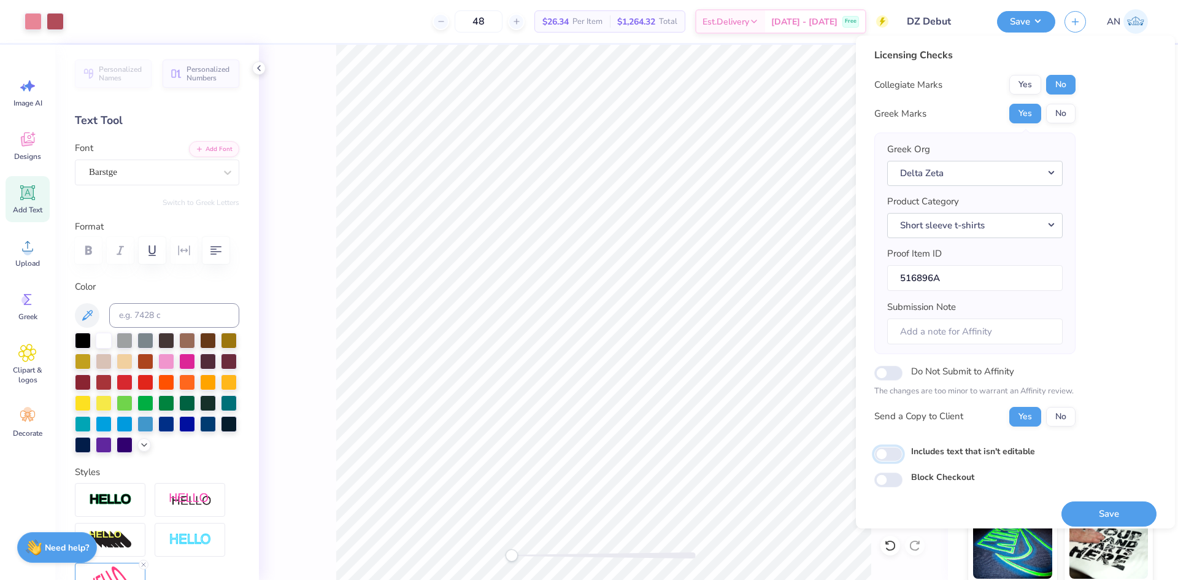
click at [900, 449] on input "Includes text that isn't editable" at bounding box center [888, 454] width 28 height 15
click at [894, 454] on input "Includes text that isn't editable" at bounding box center [888, 454] width 28 height 15
checkbox input "false"
click at [1078, 516] on button "Save" at bounding box center [1108, 513] width 95 height 25
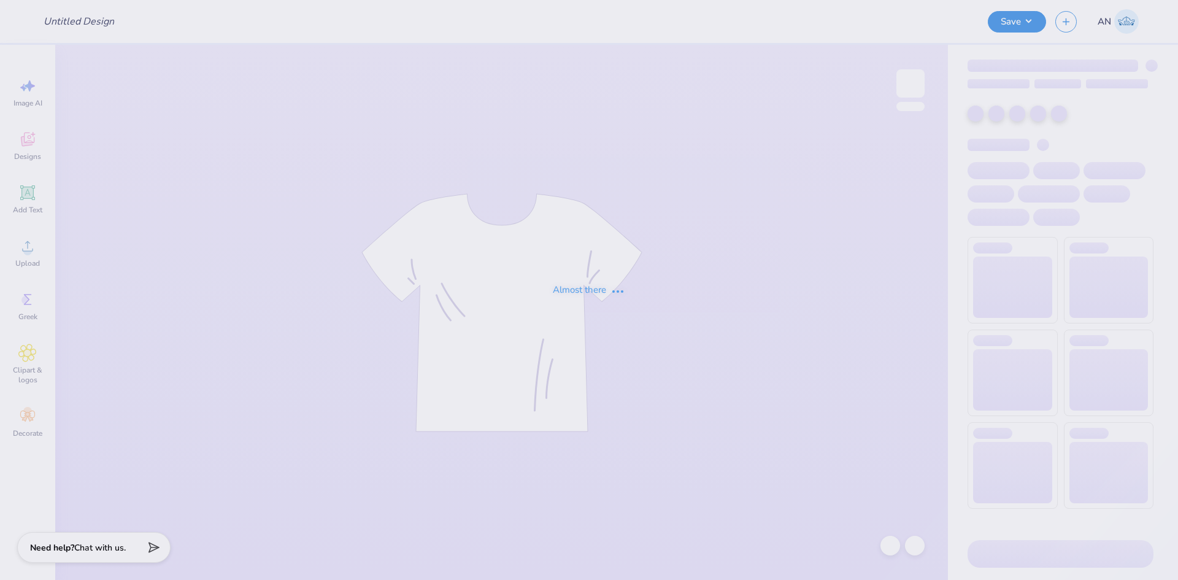
type input "DZ Debut"
type input "Harpo’s Fall Merch"
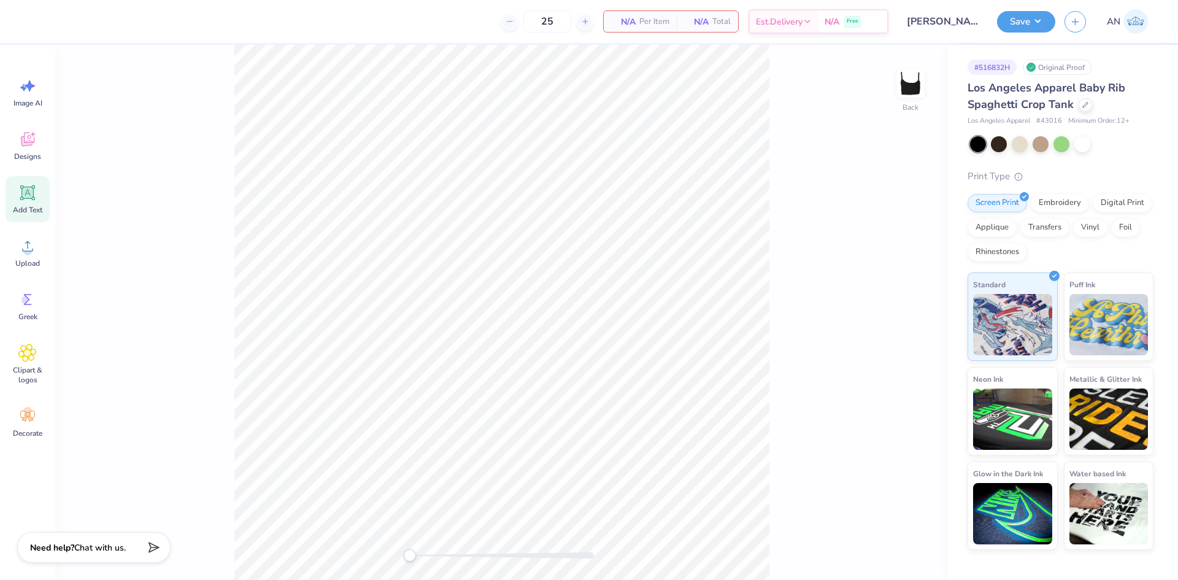
click at [26, 188] on icon at bounding box center [28, 193] width 12 height 12
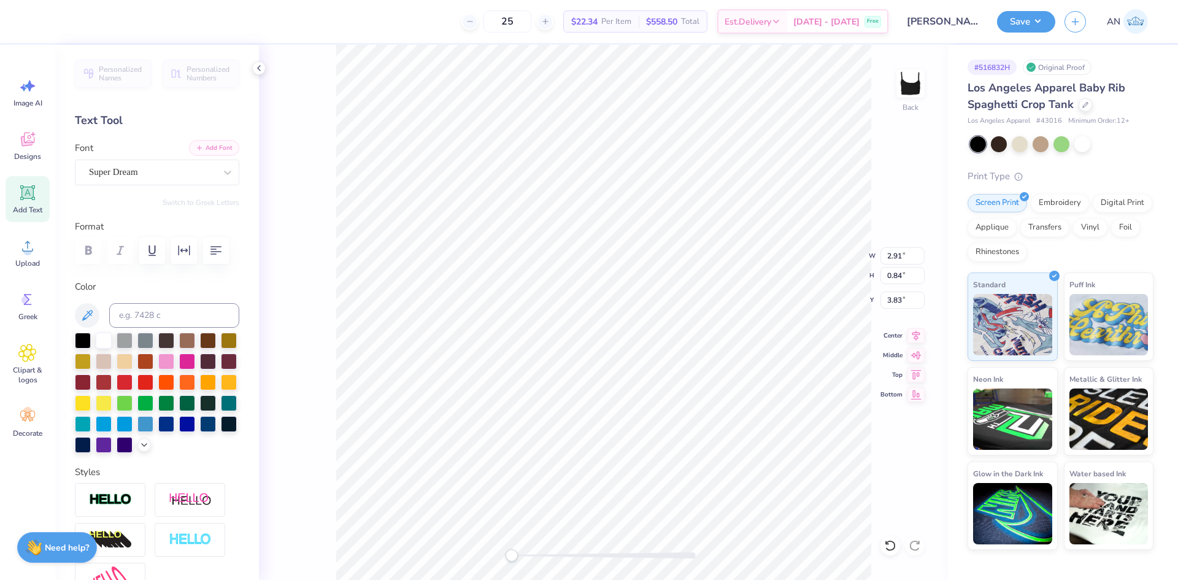
click at [211, 145] on button "Add Font" at bounding box center [214, 148] width 50 height 16
type textarea "HARPOS"
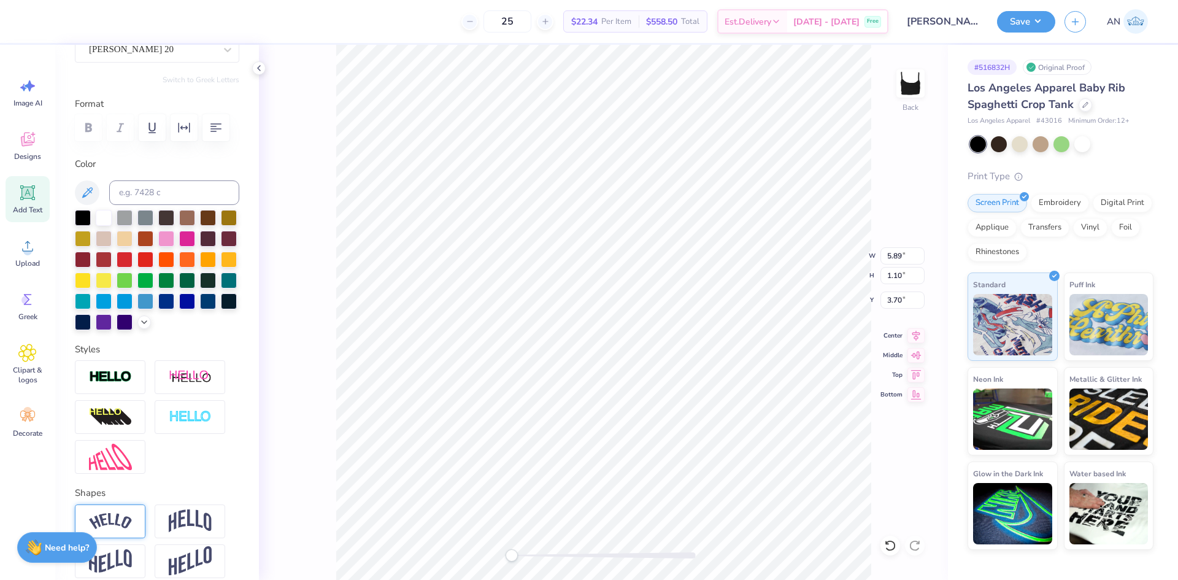
scroll to position [203, 0]
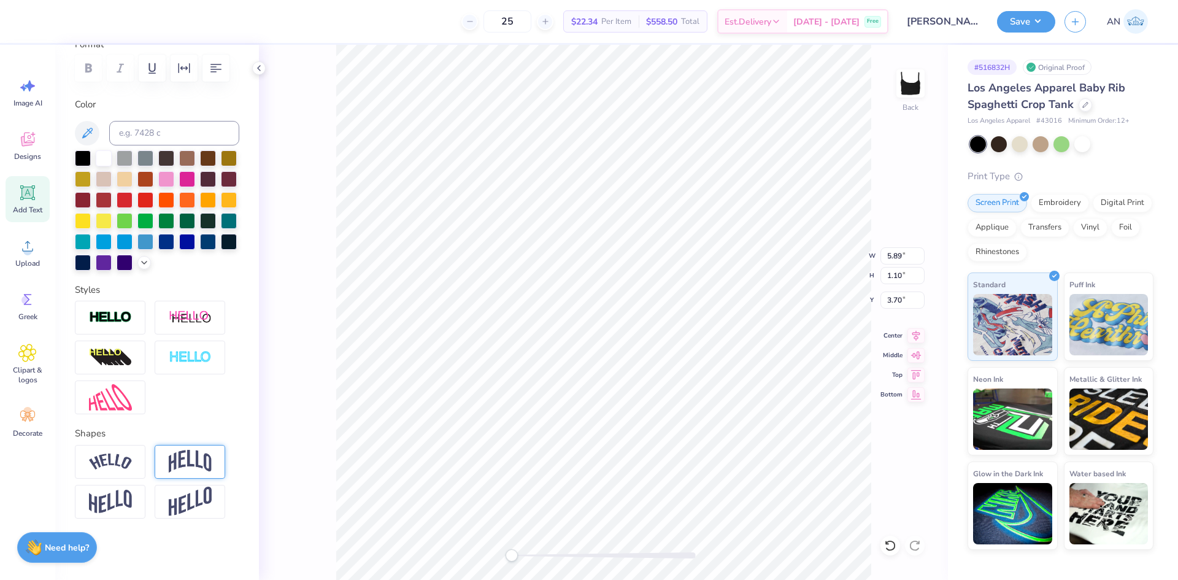
click at [178, 468] on img at bounding box center [190, 461] width 43 height 23
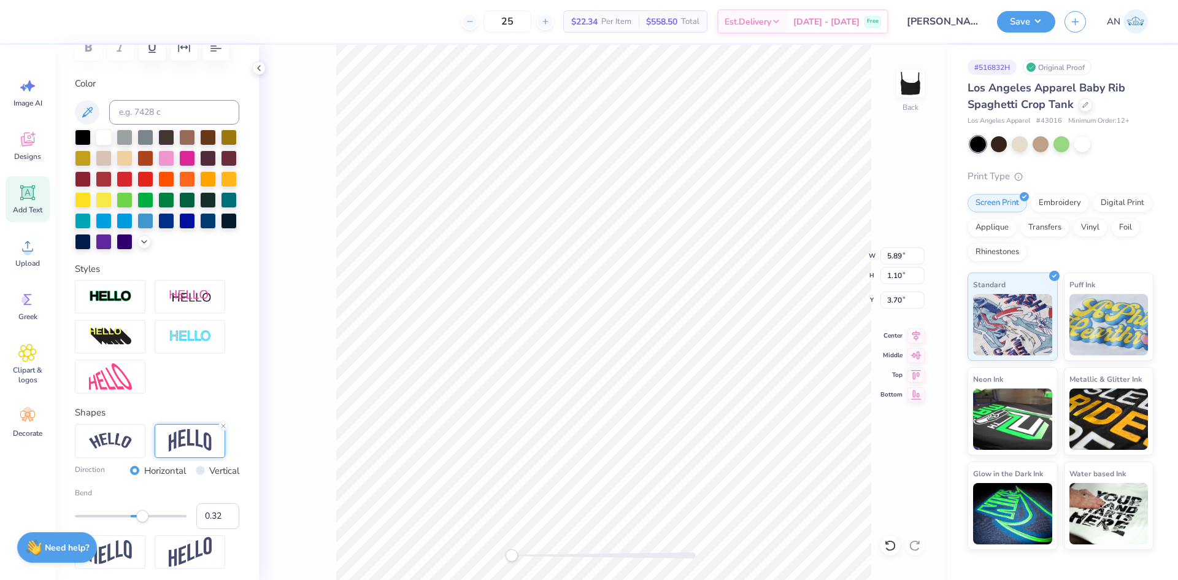
type input "0.29"
drag, startPoint x: 151, startPoint y: 538, endPoint x: 141, endPoint y: 540, distance: 10.1
click at [141, 522] on div "Accessibility label" at bounding box center [141, 516] width 12 height 12
type input "0.27"
click at [140, 522] on div "Accessibility label" at bounding box center [140, 516] width 12 height 12
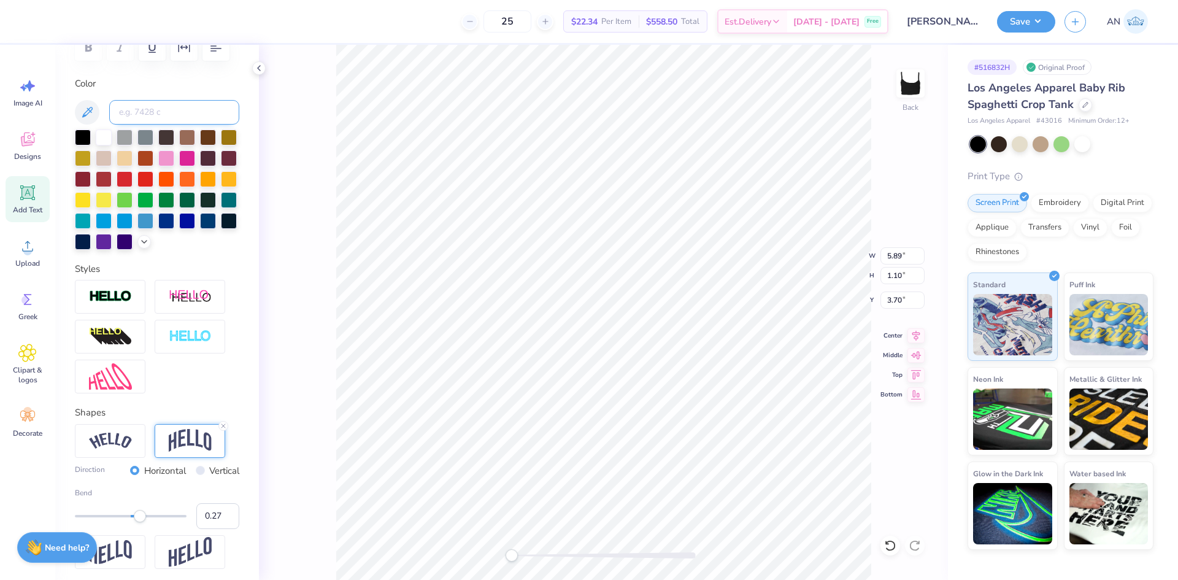
click at [172, 103] on input at bounding box center [174, 112] width 130 height 25
type input "7409"
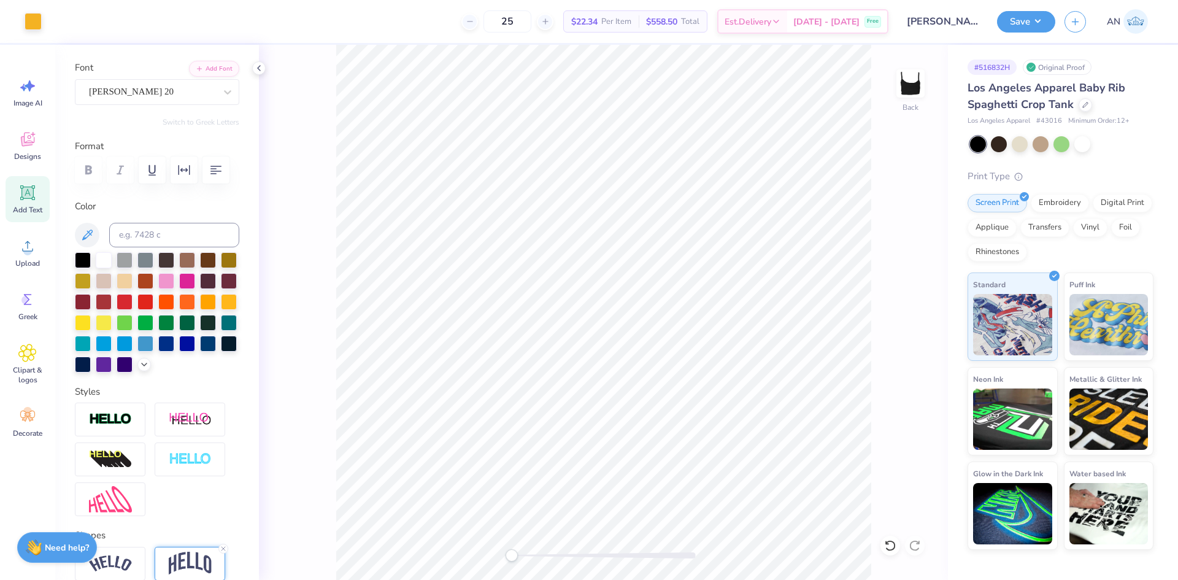
click at [27, 210] on span "Add Text" at bounding box center [27, 210] width 29 height 10
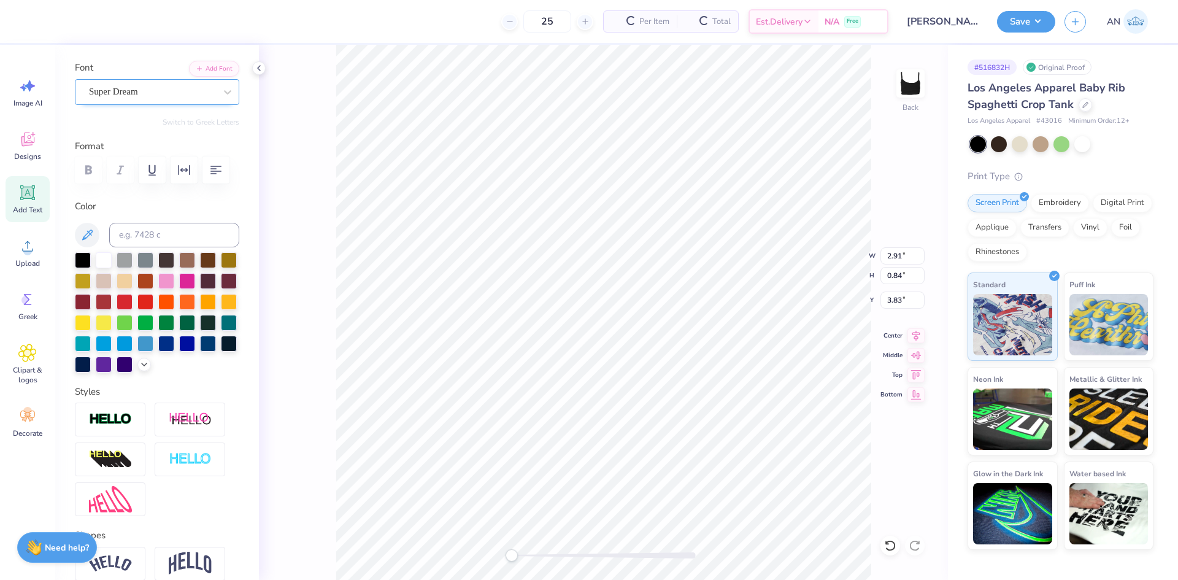
click at [145, 93] on div "Super Dream" at bounding box center [152, 91] width 129 height 19
type input "a"
click at [196, 69] on button "Add Font" at bounding box center [214, 67] width 50 height 16
type textarea "Bar & Grill"
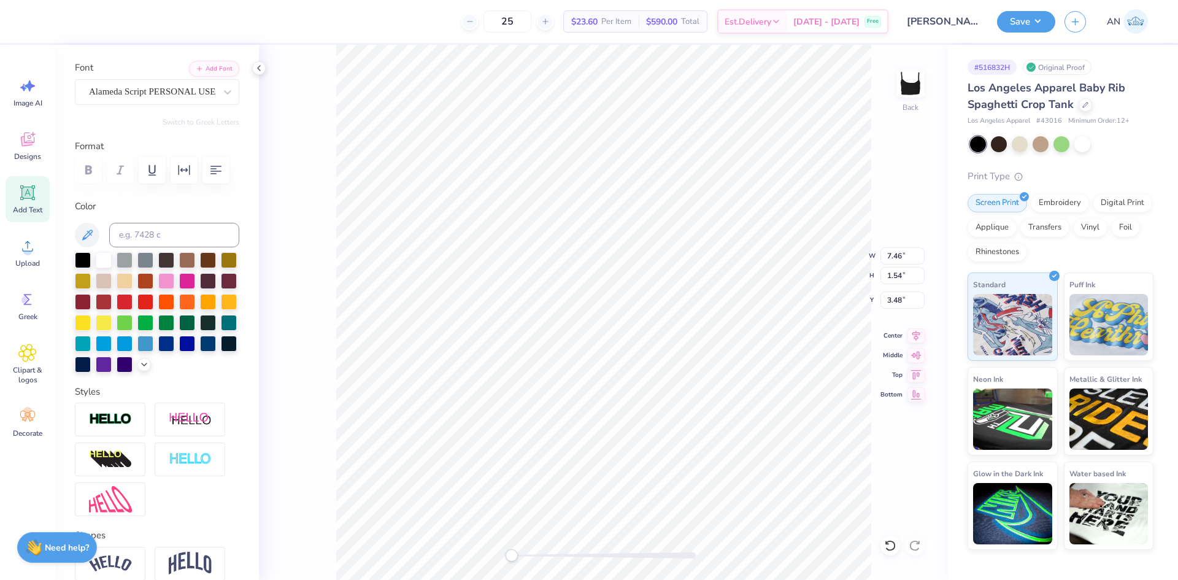
scroll to position [0, 0]
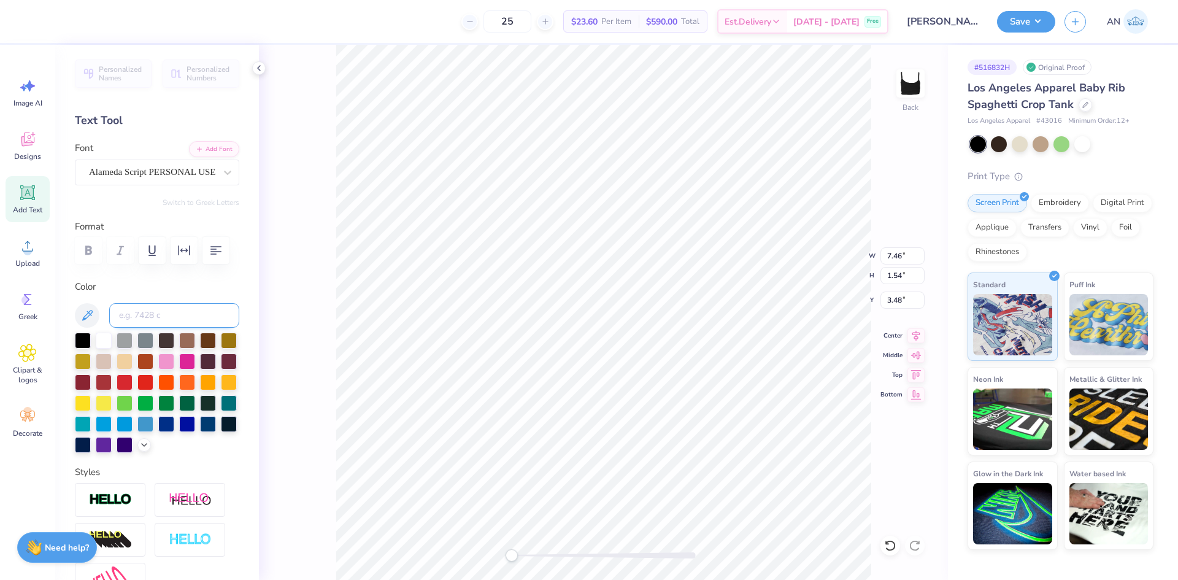
click at [154, 306] on input at bounding box center [174, 315] width 130 height 25
type input "7409"
click at [25, 353] on icon at bounding box center [27, 352] width 7 height 7
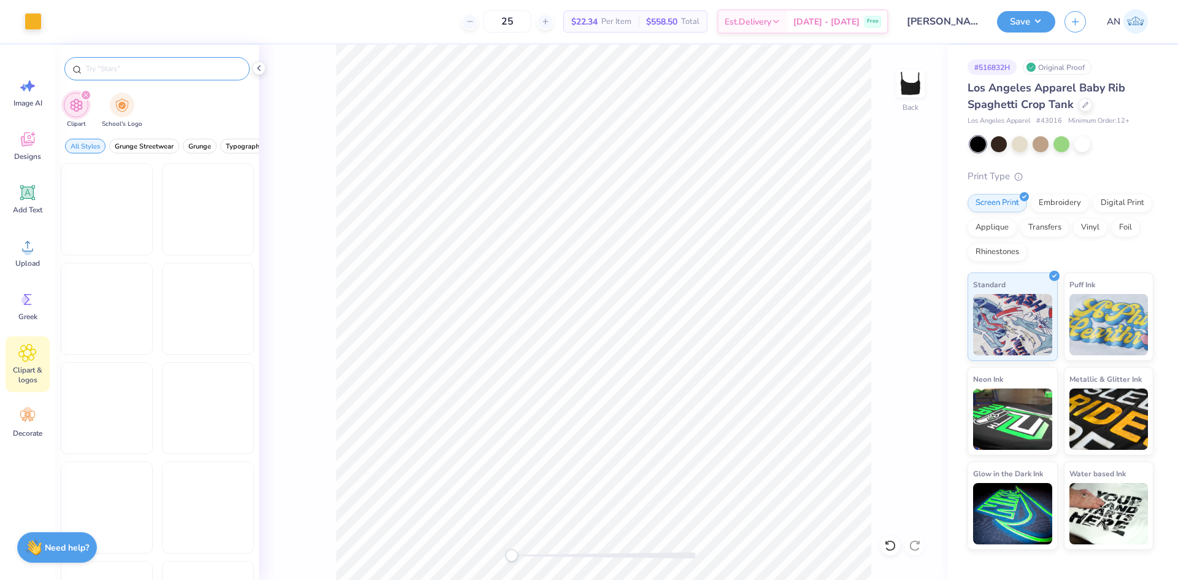
click at [147, 71] on input "text" at bounding box center [163, 69] width 157 height 12
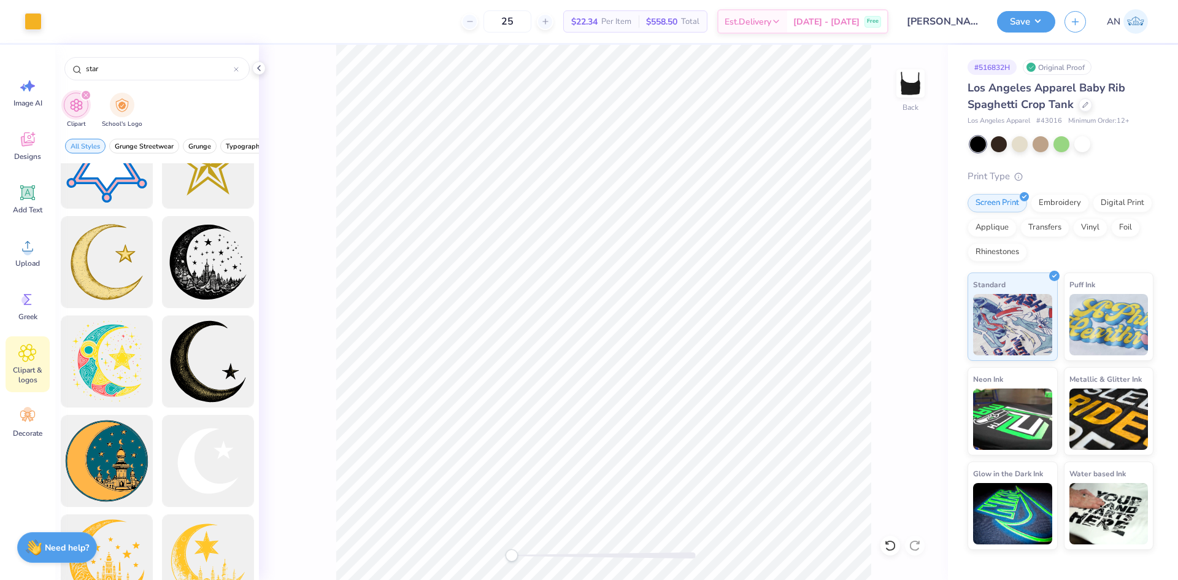
scroll to position [491, 0]
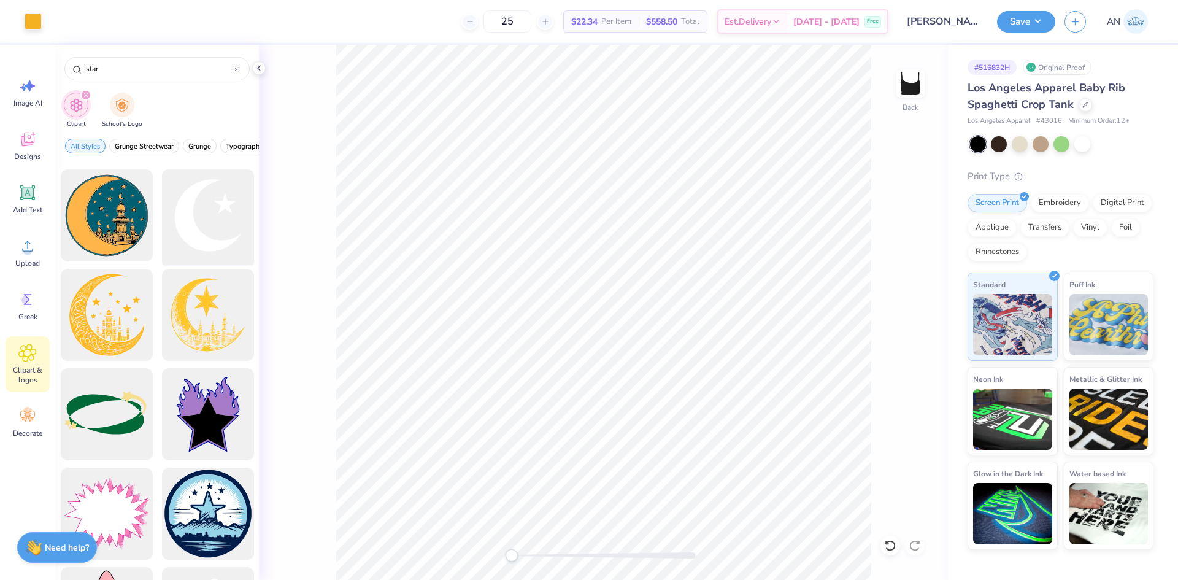
type input "star"
click at [209, 241] on div at bounding box center [207, 215] width 101 height 101
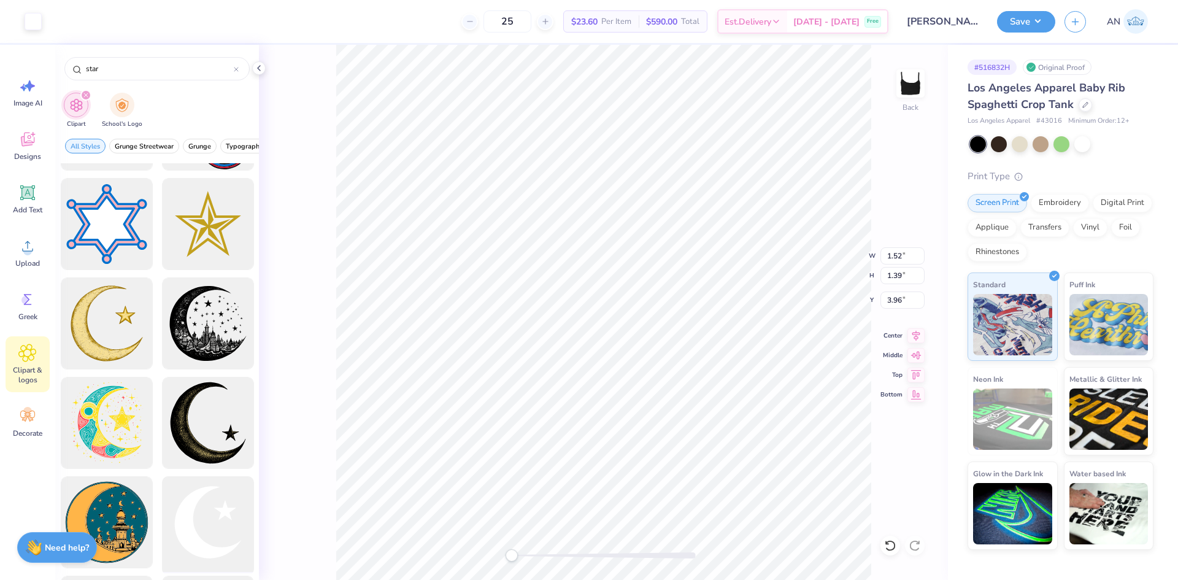
scroll to position [0, 0]
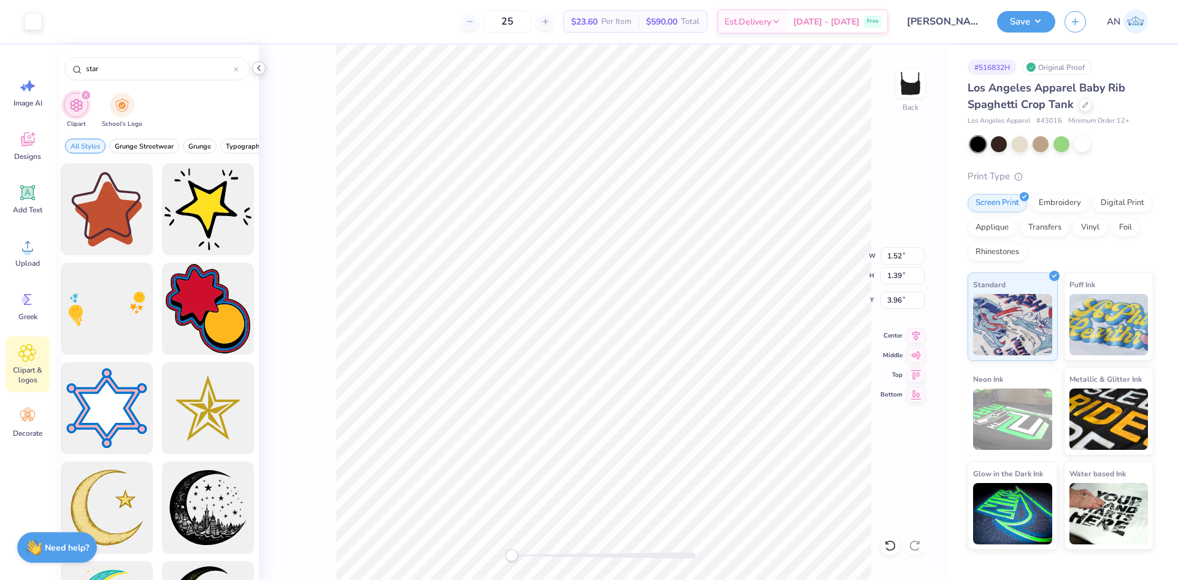
click at [258, 68] on icon at bounding box center [259, 68] width 10 height 10
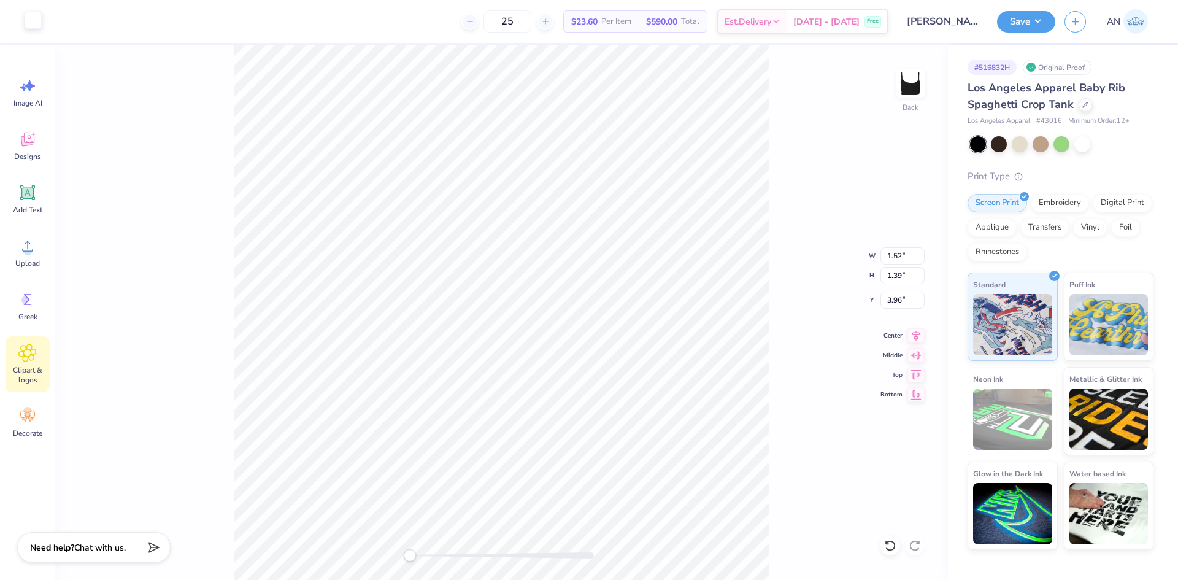
drag, startPoint x: 30, startPoint y: 25, endPoint x: 35, endPoint y: 30, distance: 6.9
click at [31, 25] on div at bounding box center [33, 20] width 17 height 17
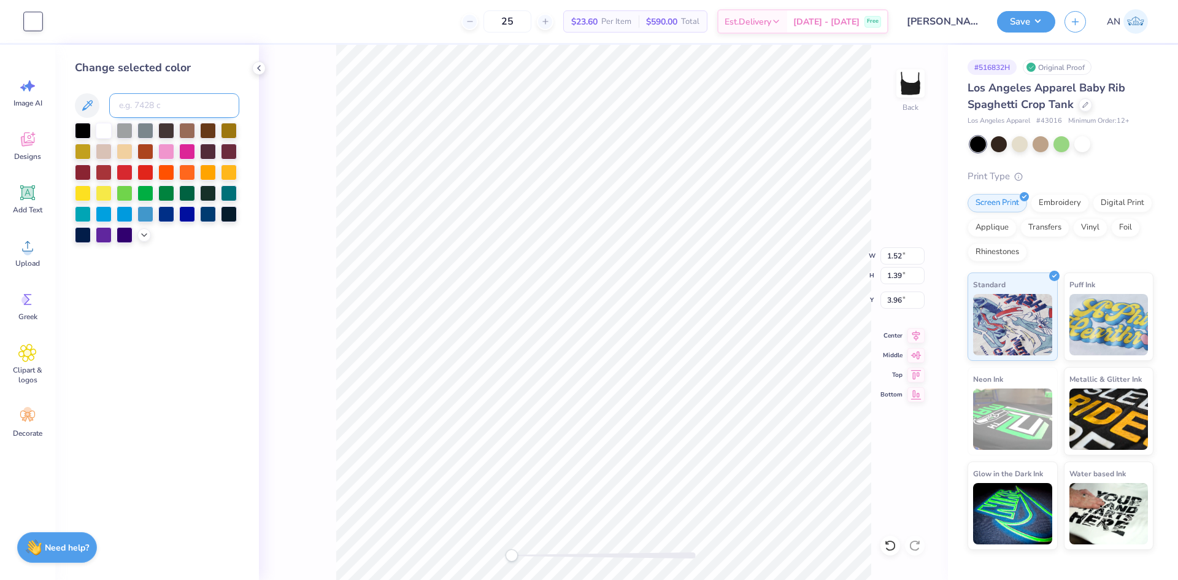
click at [163, 105] on input at bounding box center [174, 105] width 130 height 25
type input "7409"
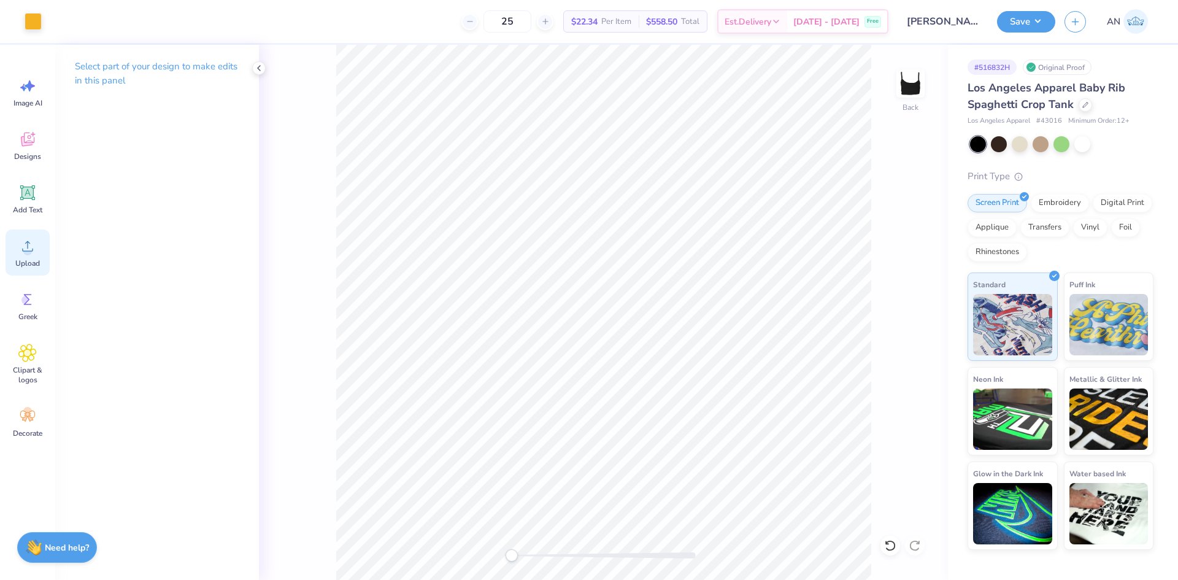
click at [36, 244] on icon at bounding box center [27, 246] width 18 height 18
type input "7.41"
type input "2.18"
type input "2.58"
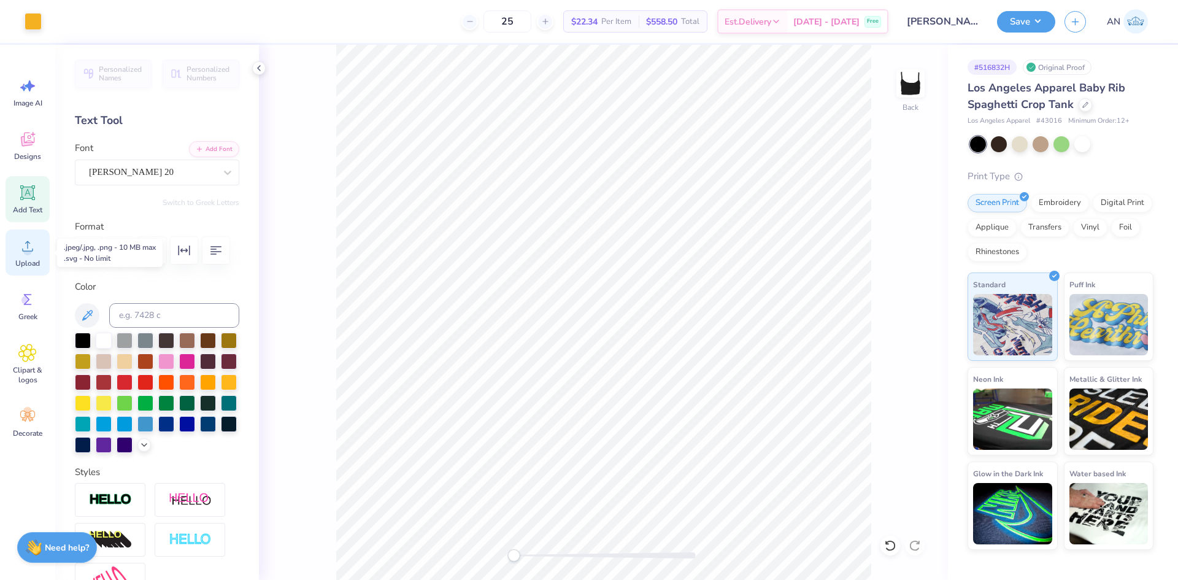
click at [25, 250] on circle at bounding box center [27, 251] width 9 height 9
click at [1022, 26] on button "Save" at bounding box center [1026, 19] width 58 height 21
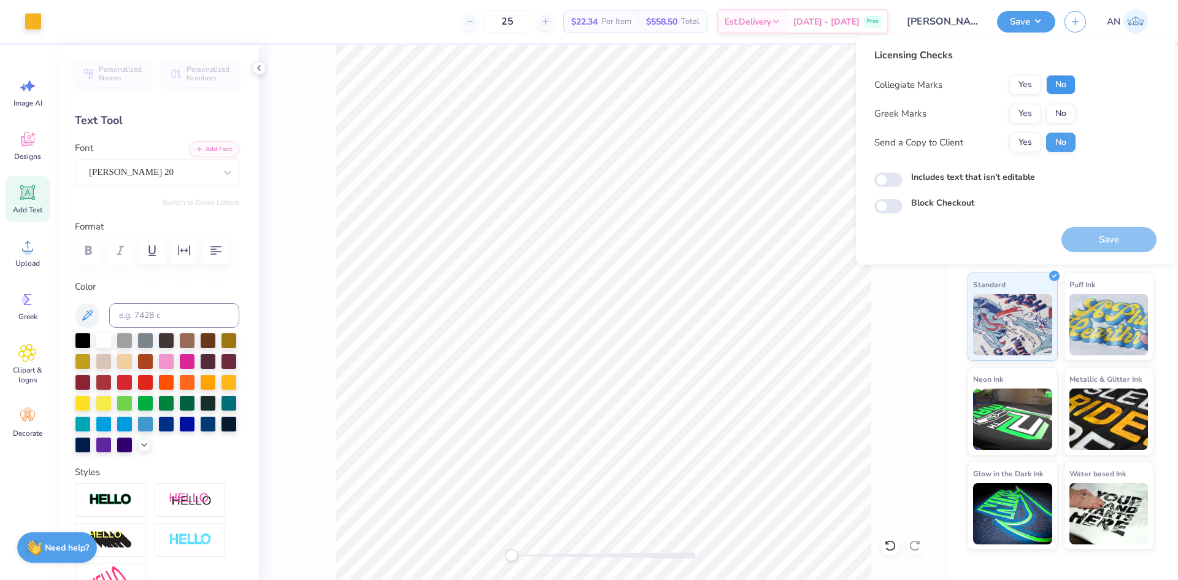
click at [1073, 89] on button "No" at bounding box center [1060, 85] width 29 height 20
click at [1068, 114] on button "No" at bounding box center [1060, 114] width 29 height 20
click at [1101, 231] on button "Save" at bounding box center [1108, 239] width 95 height 25
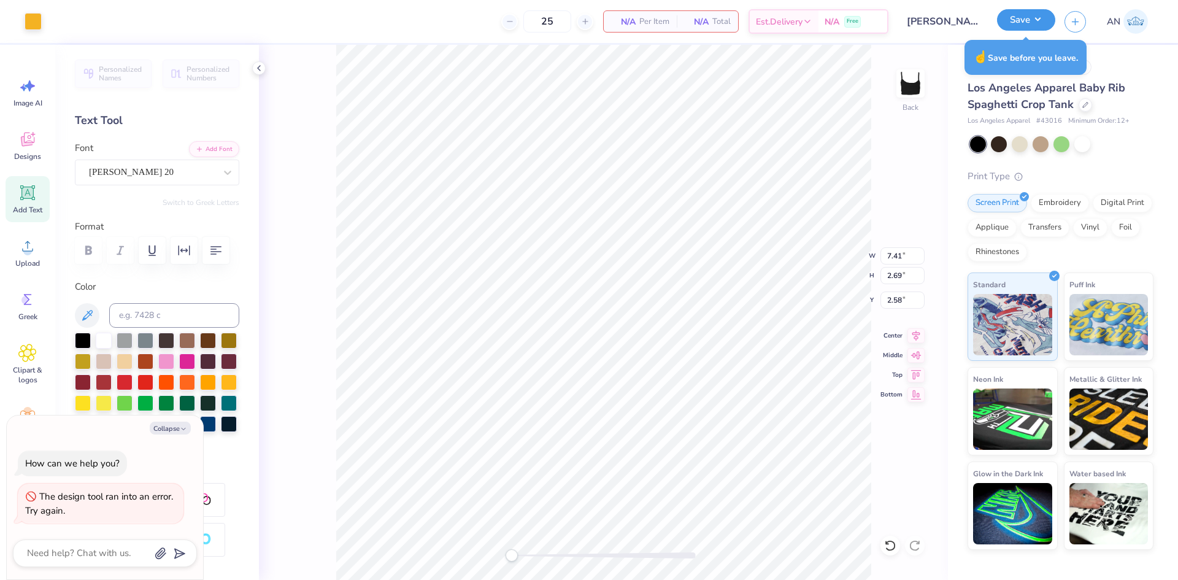
click at [1023, 25] on button "Save" at bounding box center [1026, 19] width 58 height 21
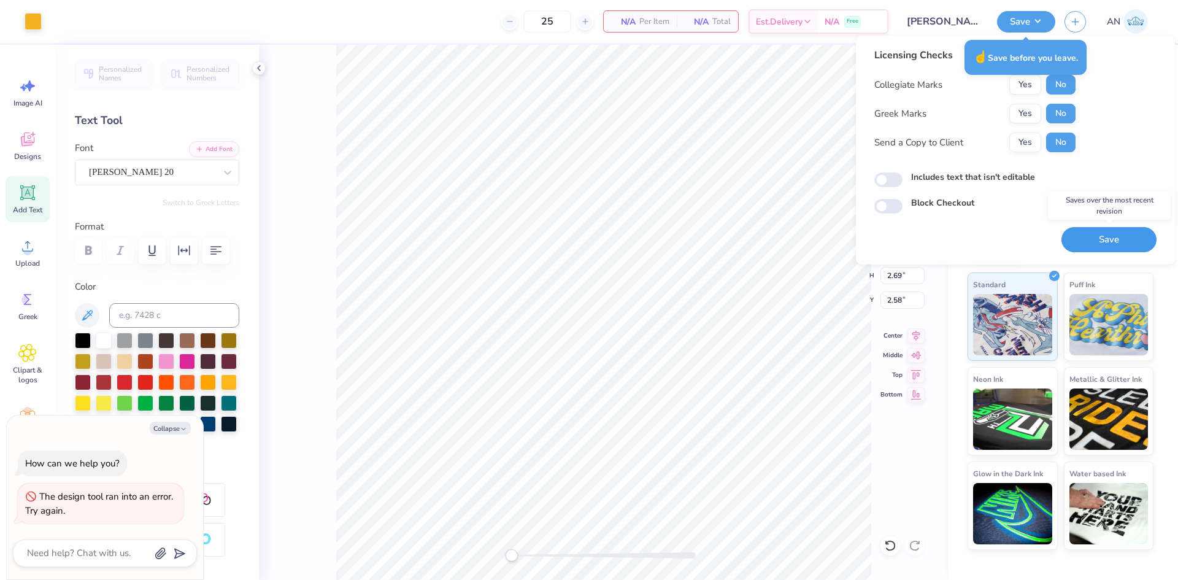
click at [1095, 236] on button "Save" at bounding box center [1108, 239] width 95 height 25
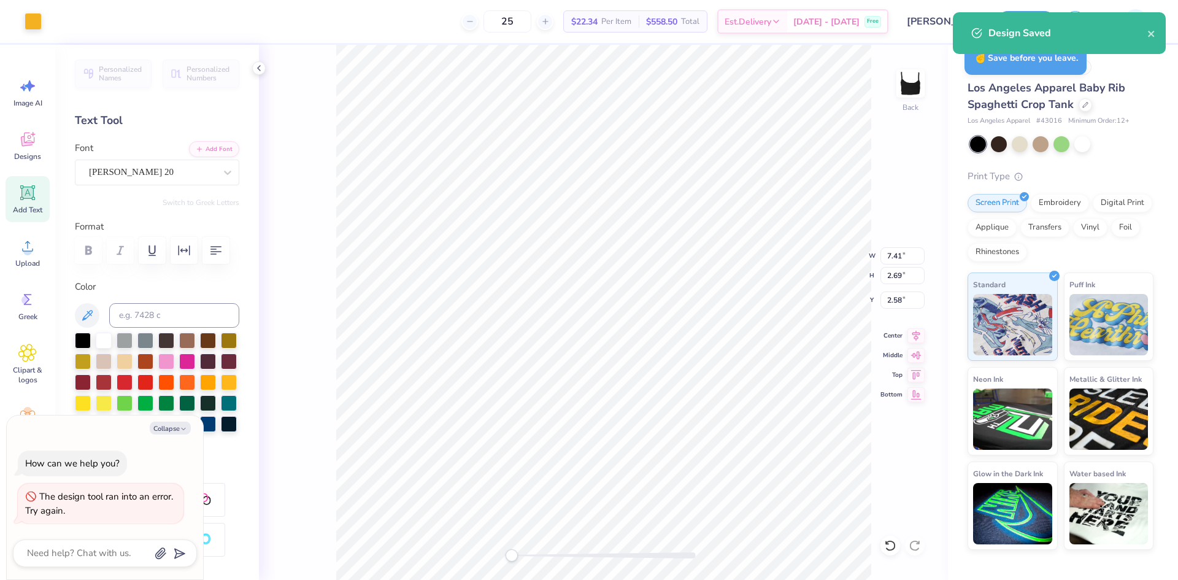
type textarea "x"
